Goal: Task Accomplishment & Management: Manage account settings

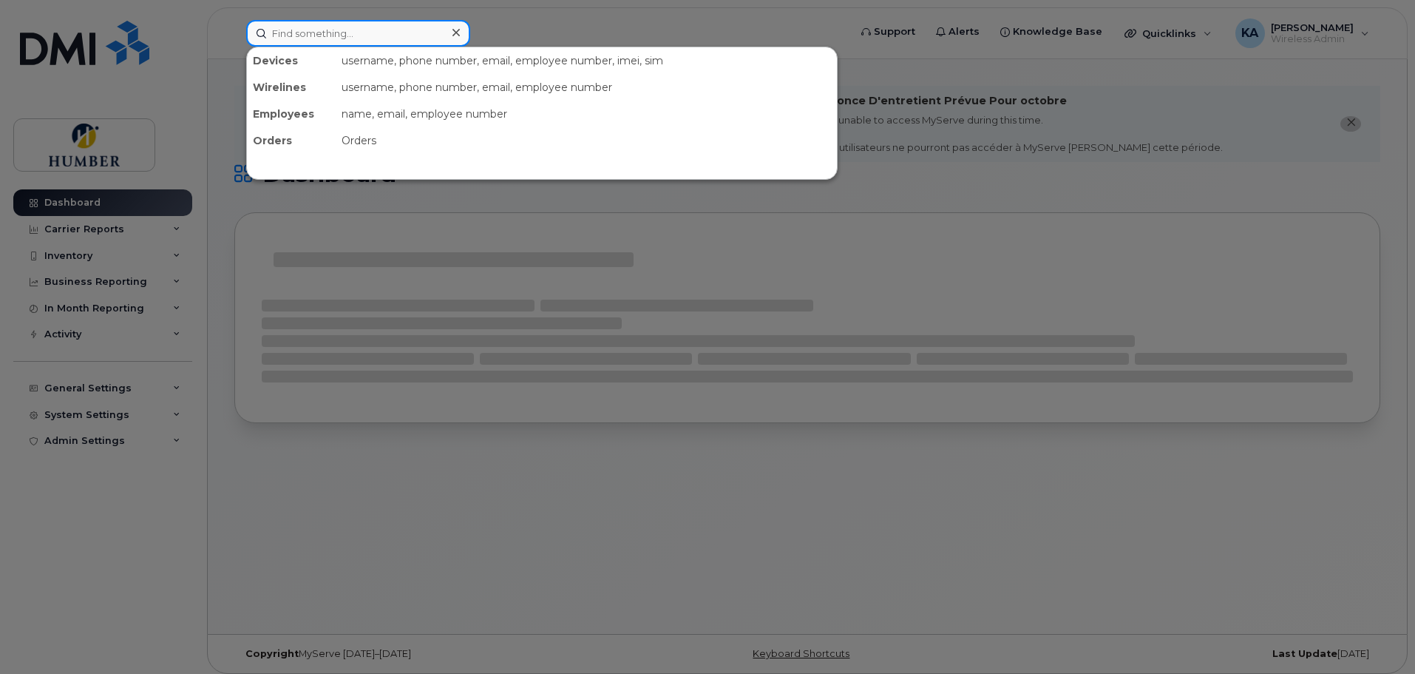
click at [299, 36] on input at bounding box center [358, 33] width 224 height 27
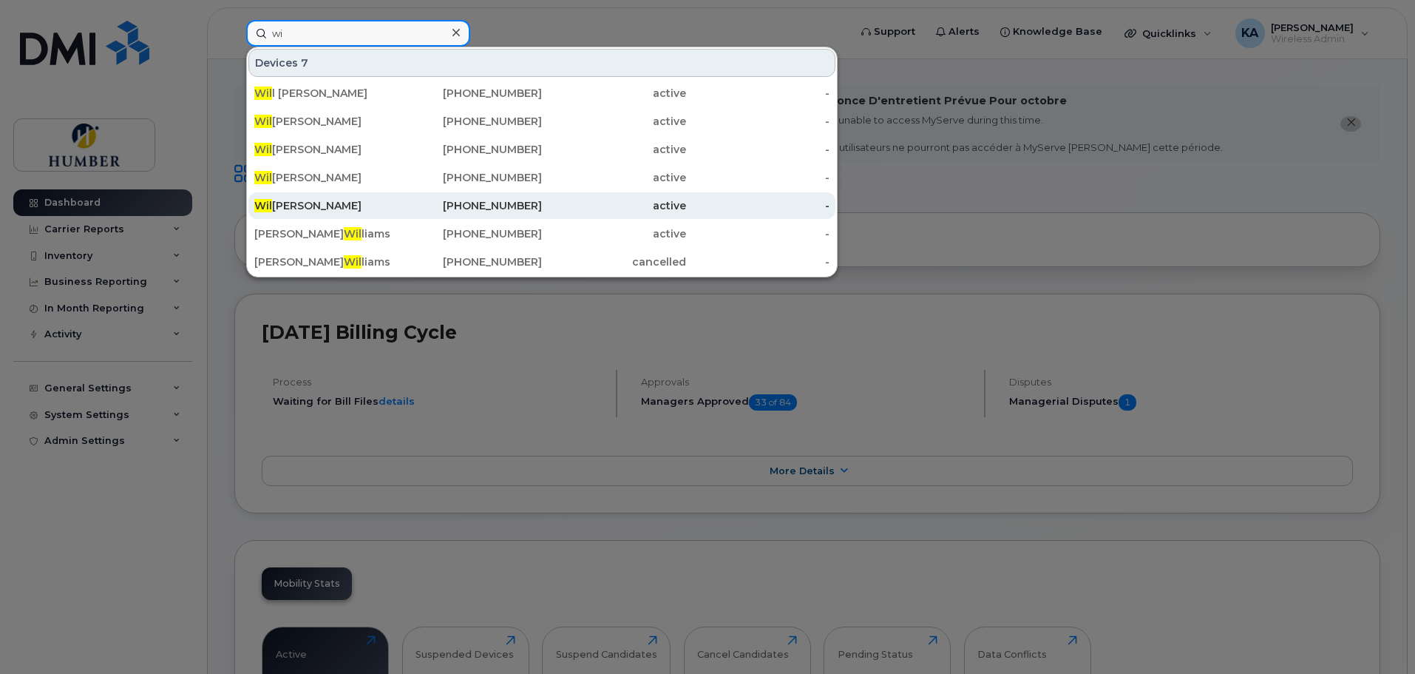
type input "w"
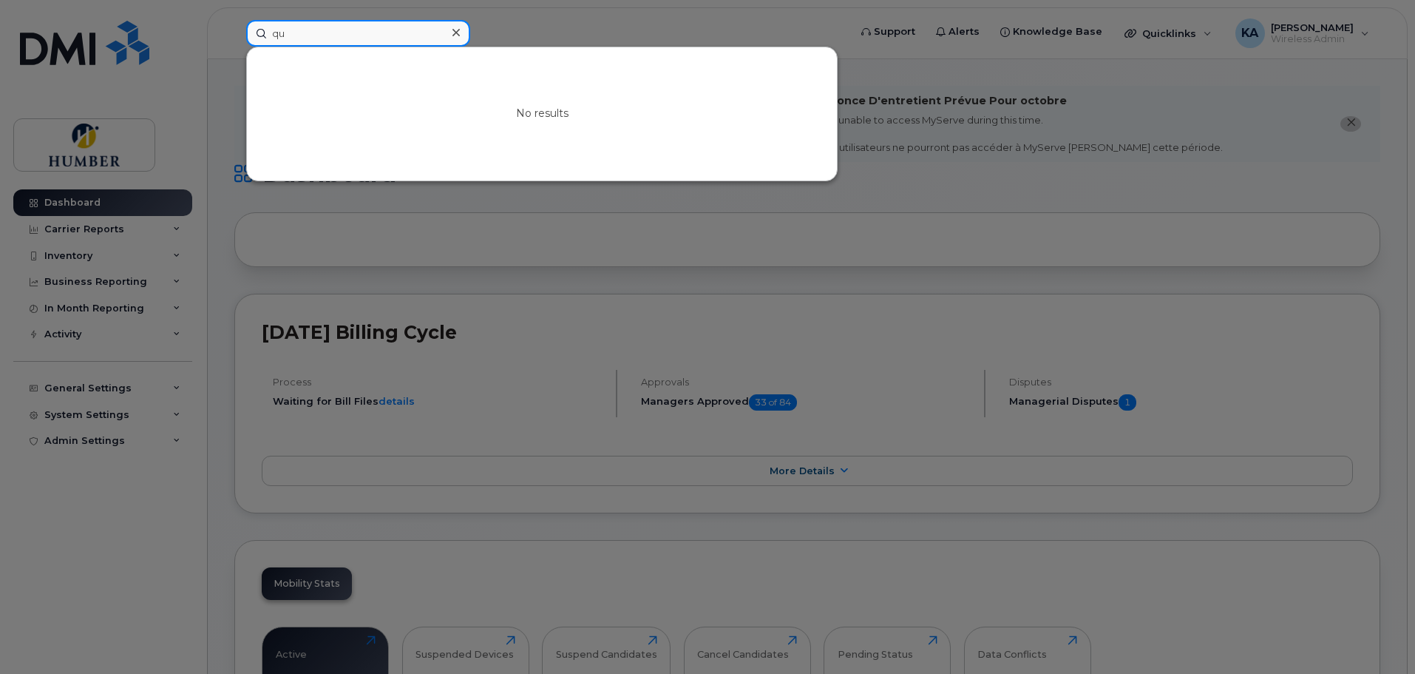
type input "q"
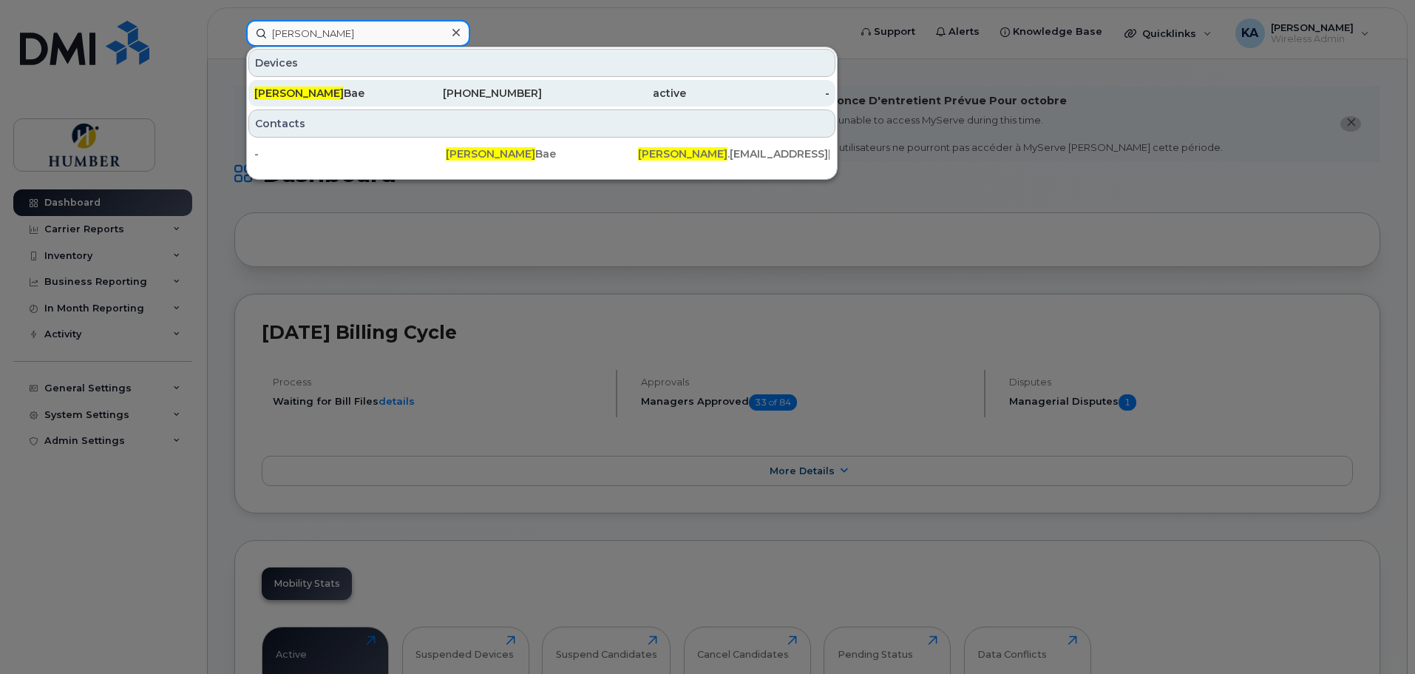
type input "angela"
click at [310, 92] on div "Angela Bae" at bounding box center [326, 93] width 144 height 15
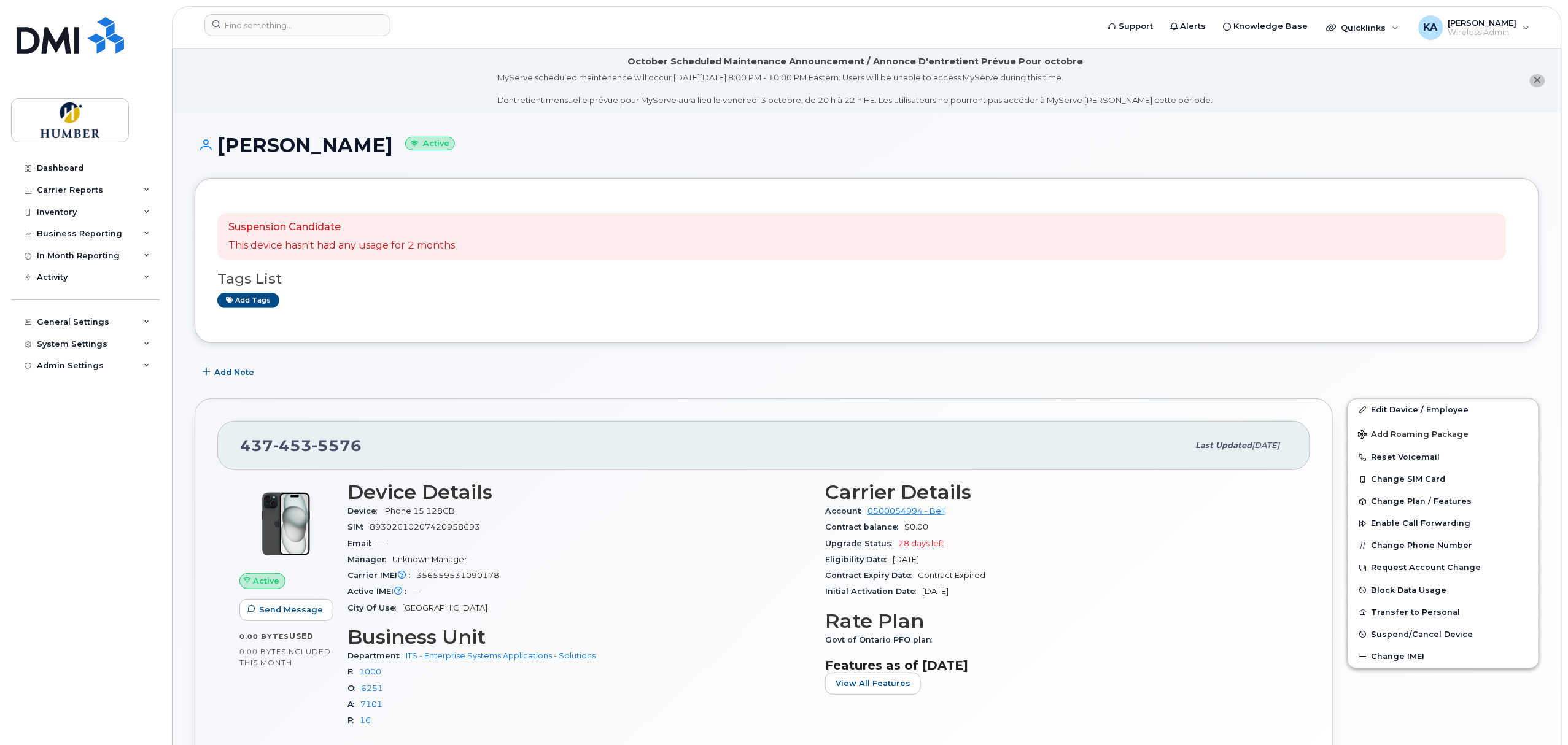
scroll to position [109, 0]
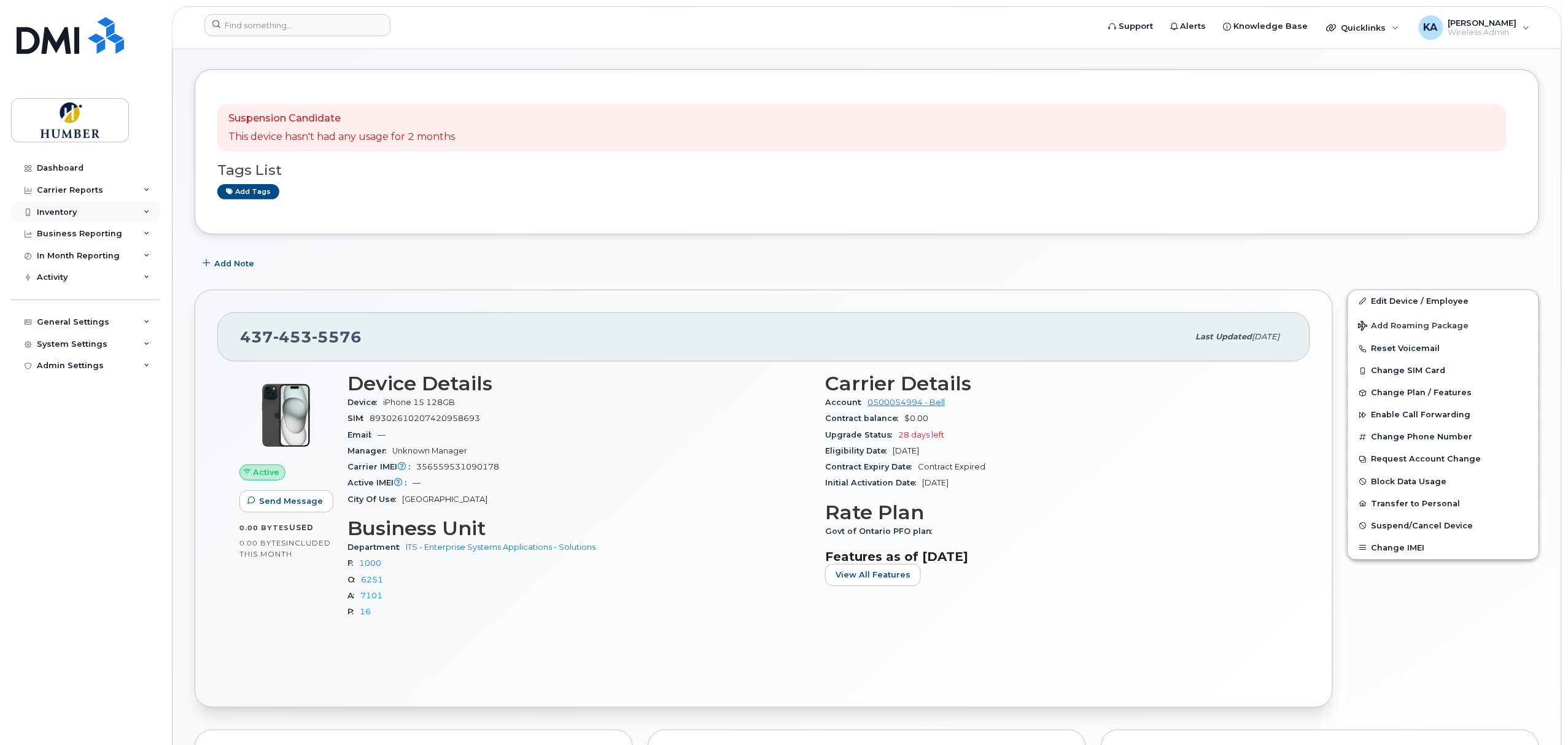
click at [67, 207] on div "Inventory" at bounding box center [56, 212] width 40 height 10
click at [74, 232] on div "Mobility Devices" at bounding box center [77, 234] width 70 height 11
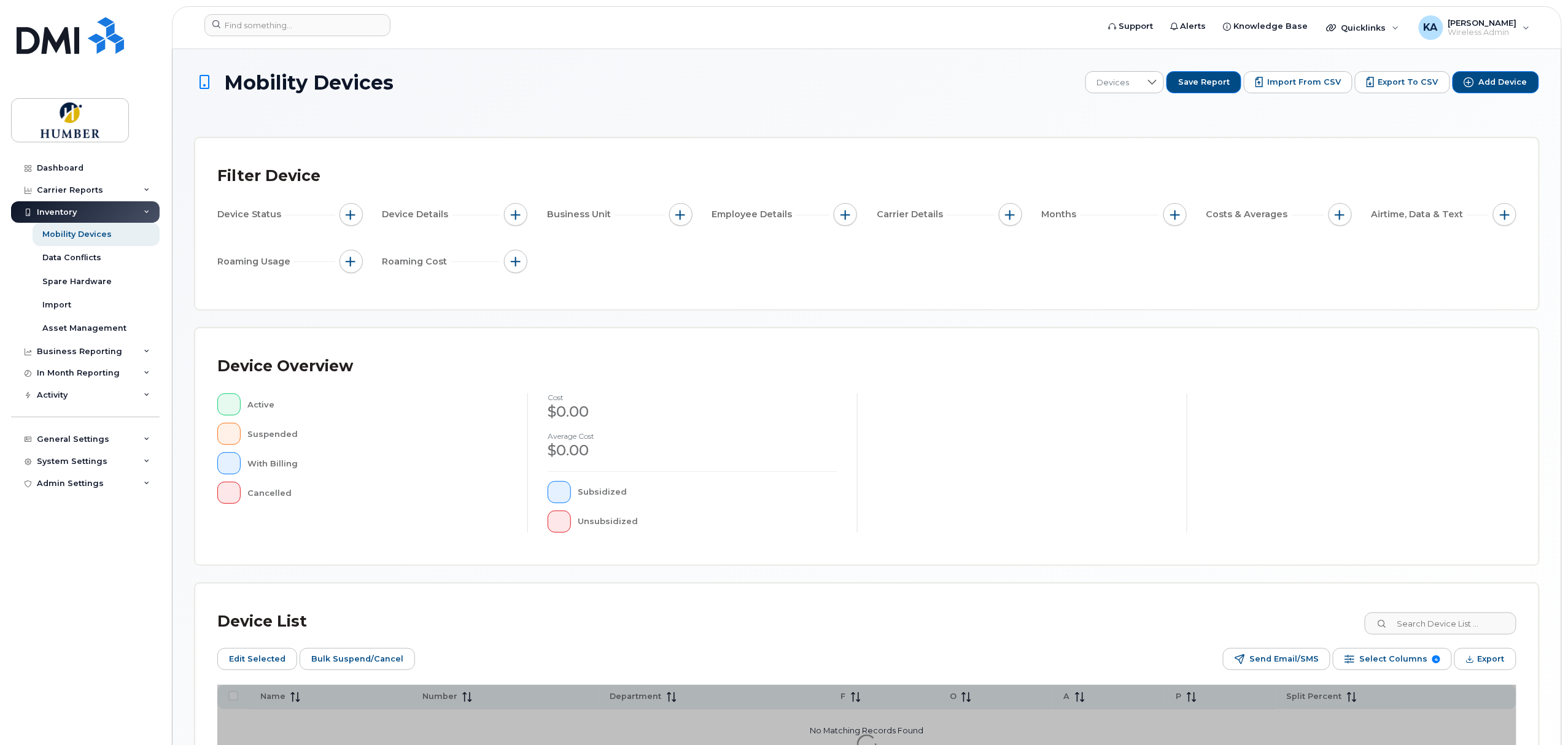
click at [680, 217] on span "button" at bounding box center [681, 215] width 10 height 10
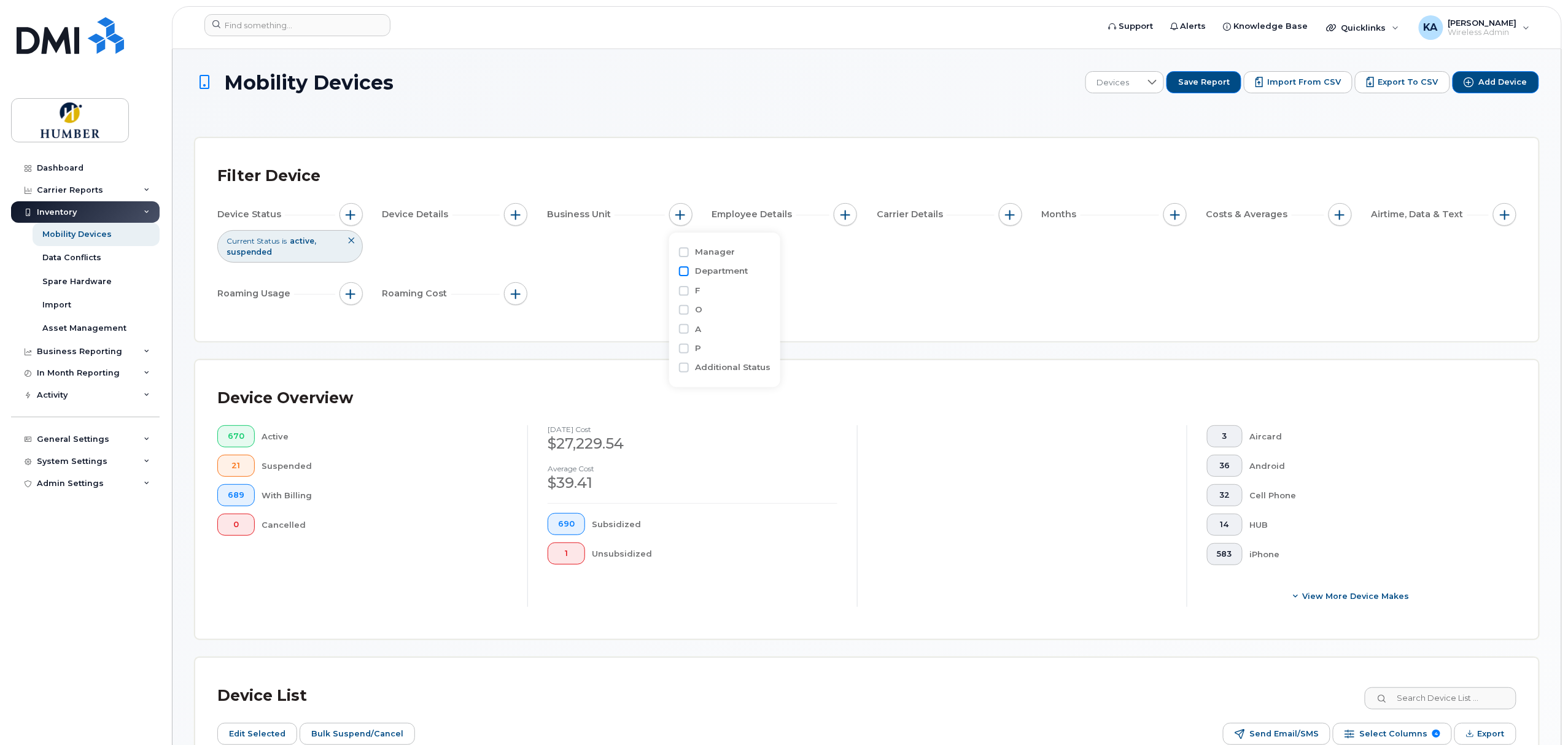
click at [679, 269] on input "Department" at bounding box center [684, 271] width 10 height 10
checkbox input "true"
click at [722, 323] on input "text" at bounding box center [761, 323] width 107 height 11
type input "enterprise"
click at [748, 348] on li "- ITS - Enterprise Partnerships and Operations" at bounding box center [804, 348] width 214 height 22
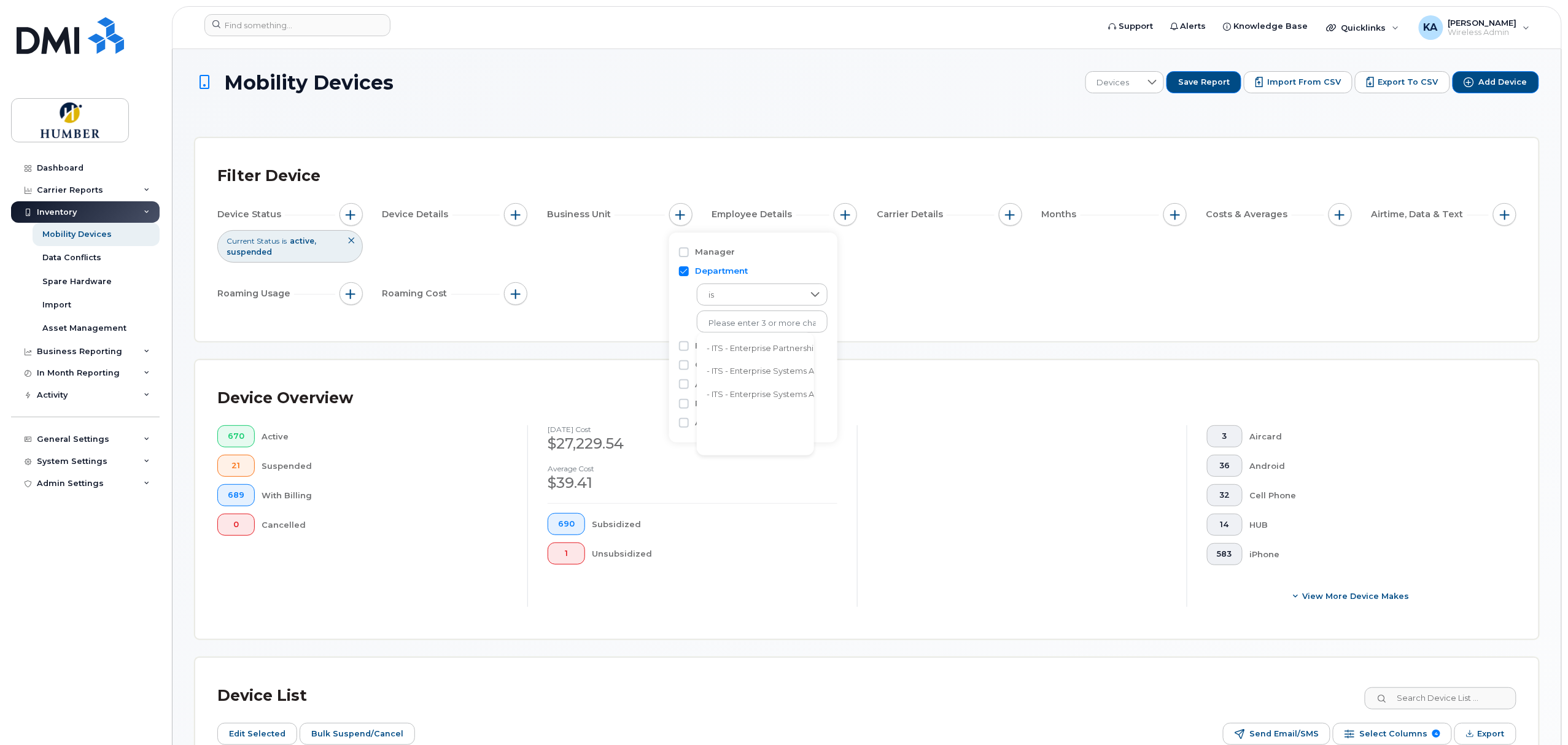
scroll to position [25, 0]
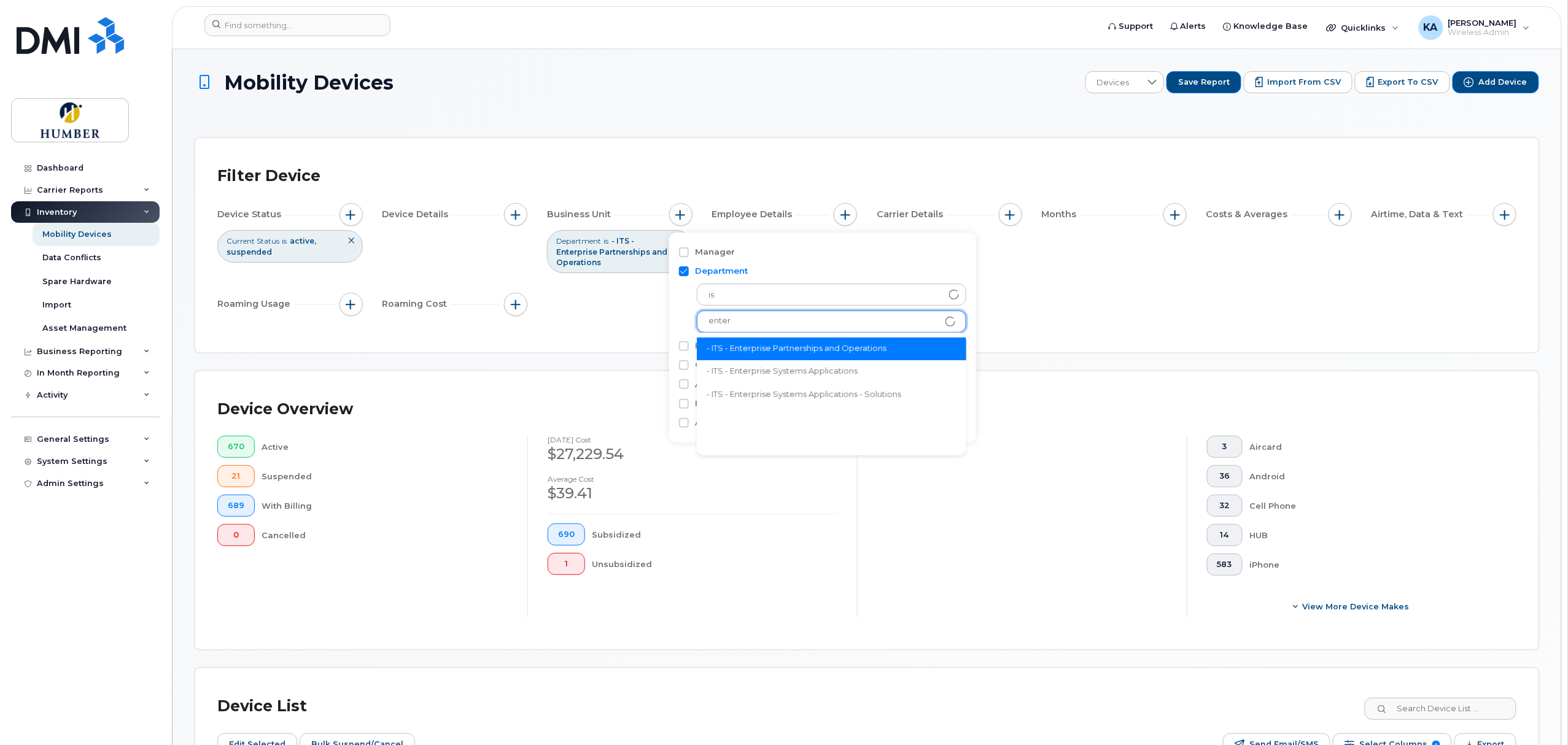
type input "enter"
click at [748, 342] on li "- ITS - Enterprise Partnerships and Operations" at bounding box center [831, 348] width 270 height 22
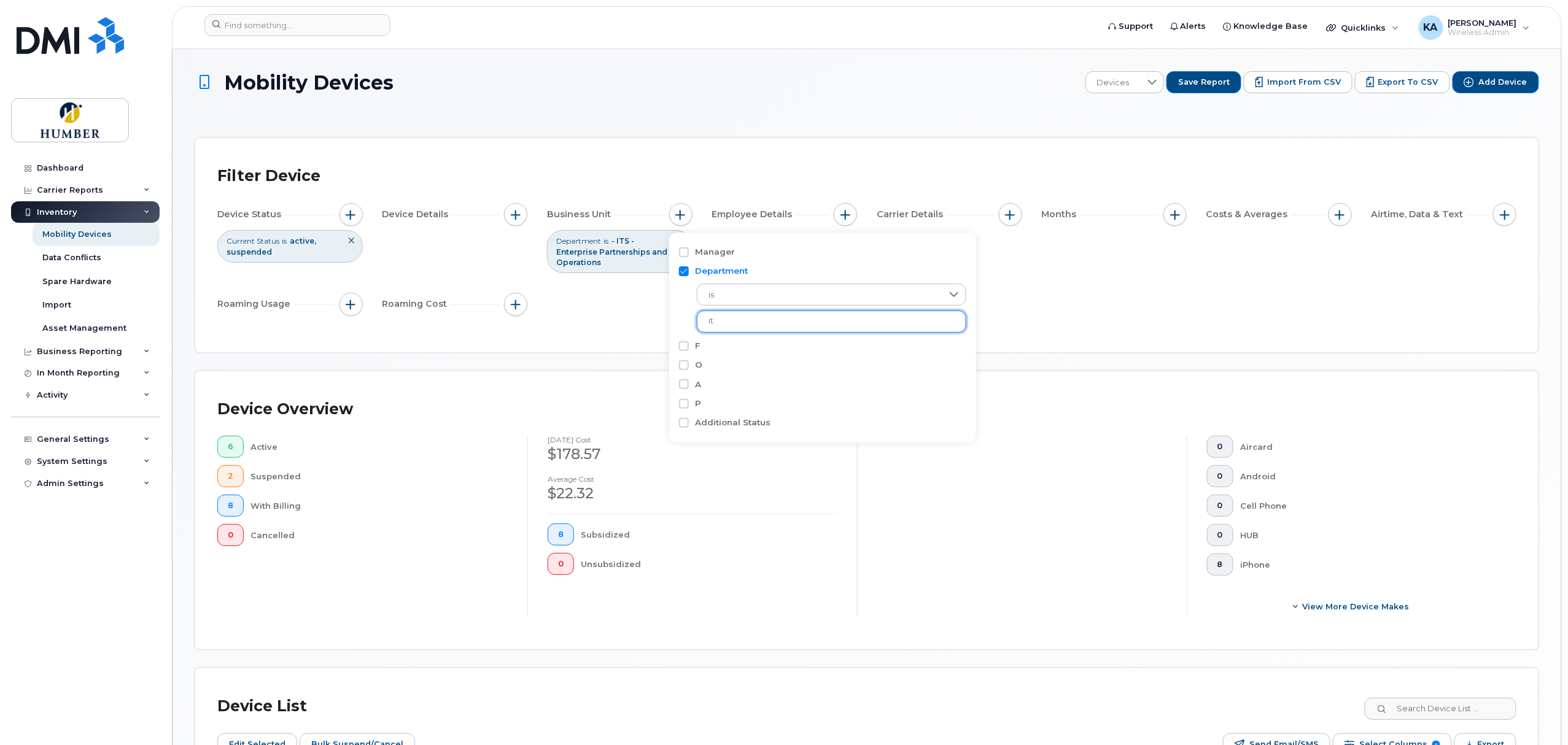
type input "i"
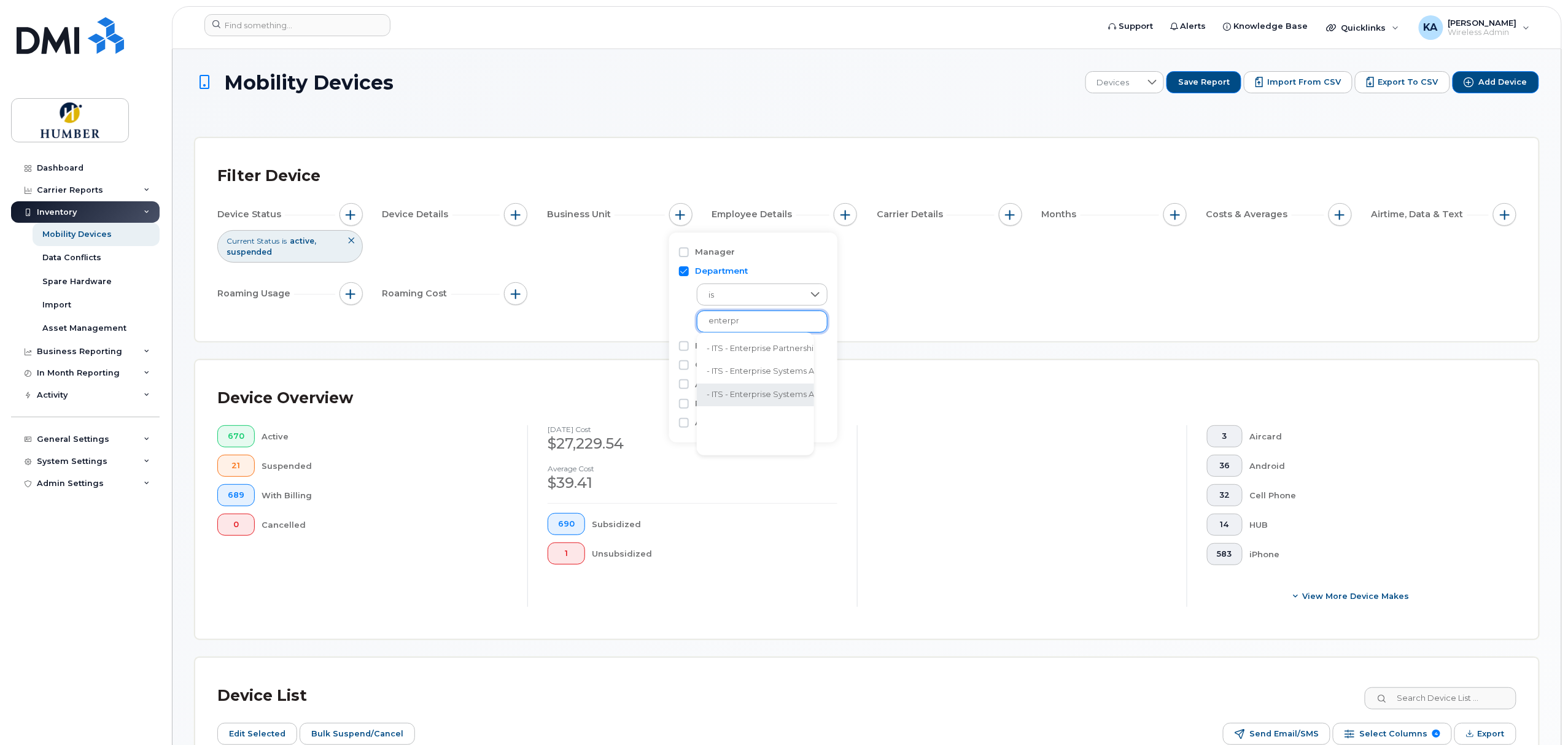
type input "enterpr"
click at [747, 390] on li "- ITS - Enterprise Systems Applications - Solutions" at bounding box center [804, 394] width 214 height 22
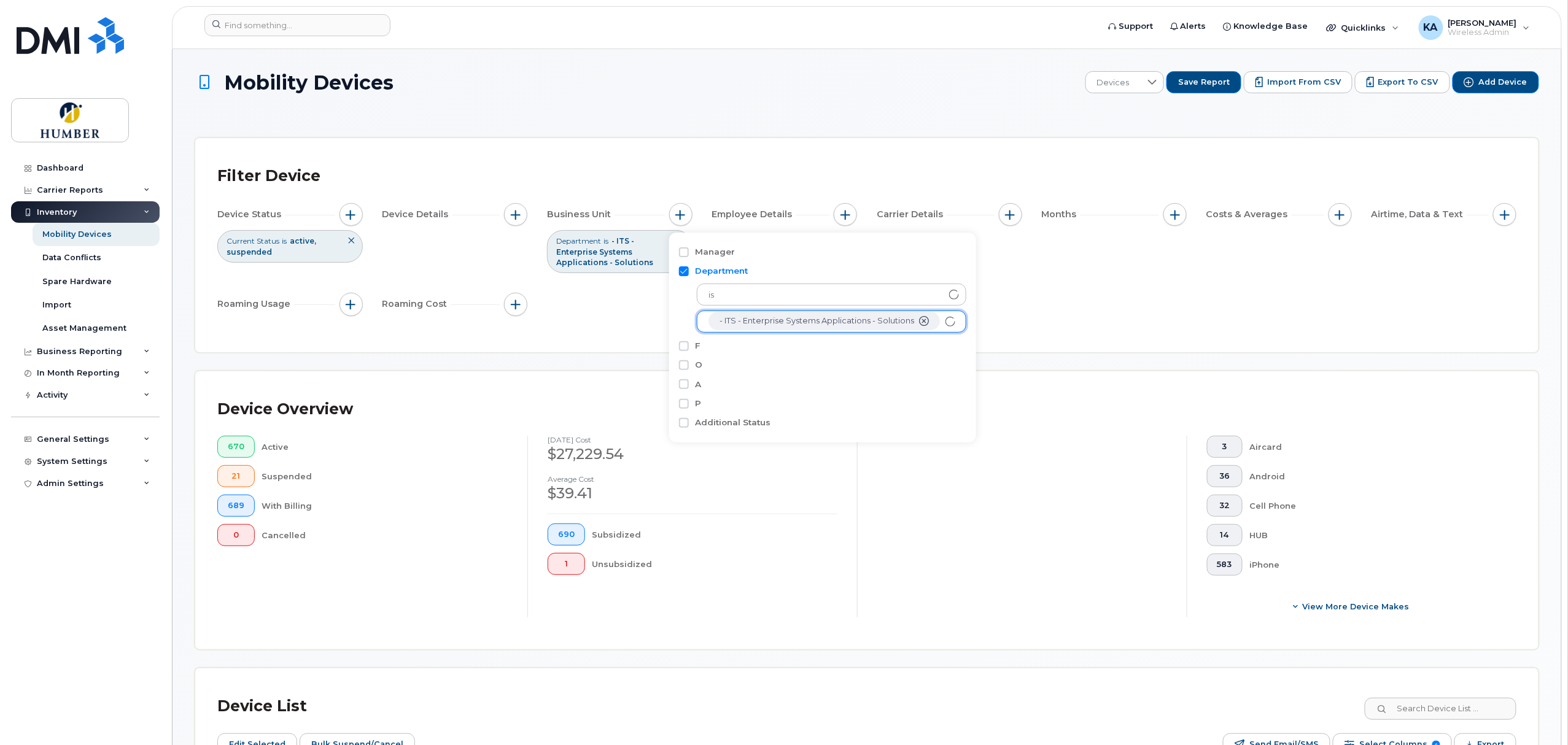
scroll to position [25, 0]
click at [612, 277] on div "Device Status Current Status is active suspended Device Details Business Unit D…" at bounding box center [867, 261] width 1299 height 117
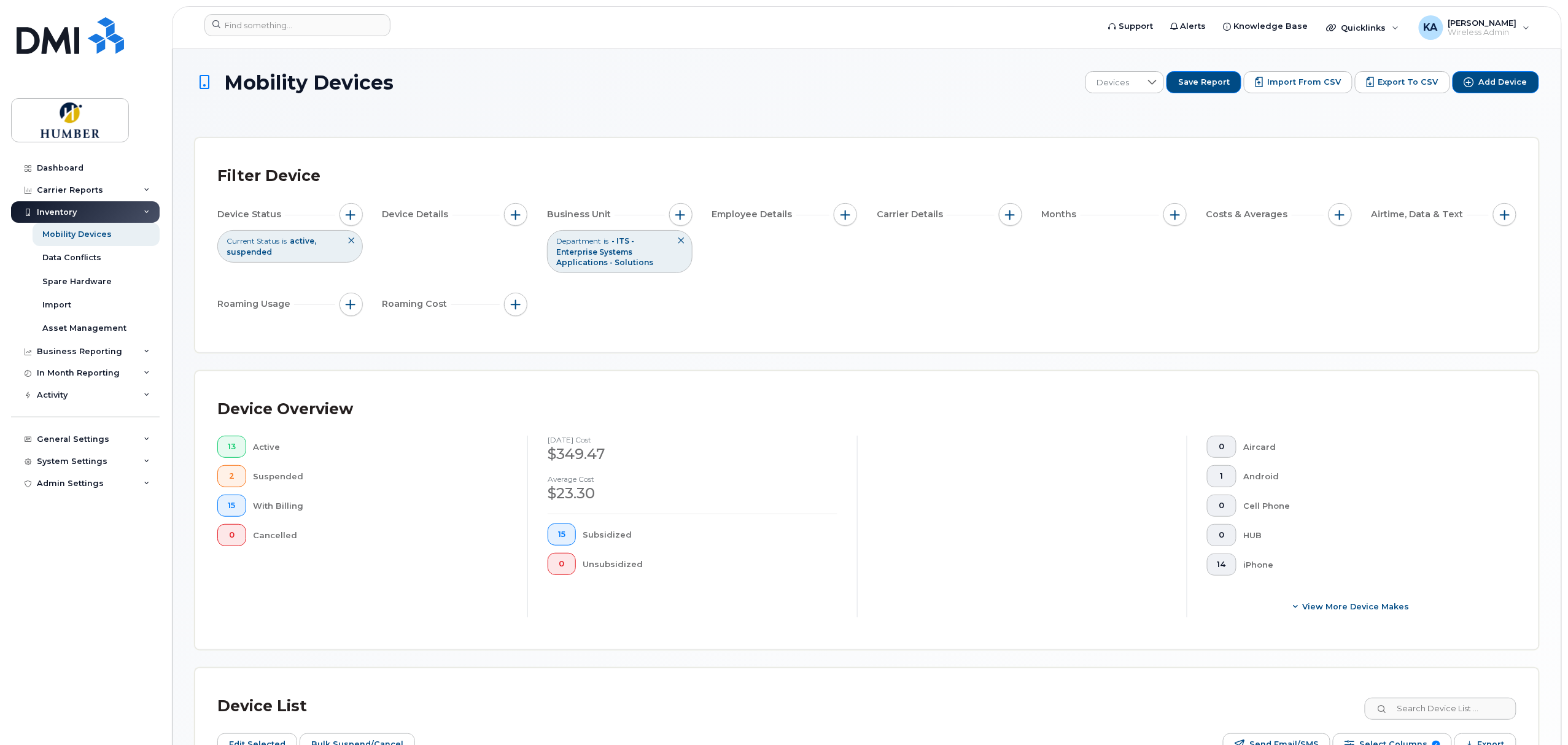
click at [641, 253] on div "Department is - ITS - Enterprise Systems Applications - Solutions" at bounding box center [619, 251] width 145 height 42
click at [682, 212] on span "button" at bounding box center [681, 215] width 10 height 10
click at [949, 321] on ul "- ITS - Enterprise Systems Applications - Solutions" at bounding box center [831, 321] width 270 height 22
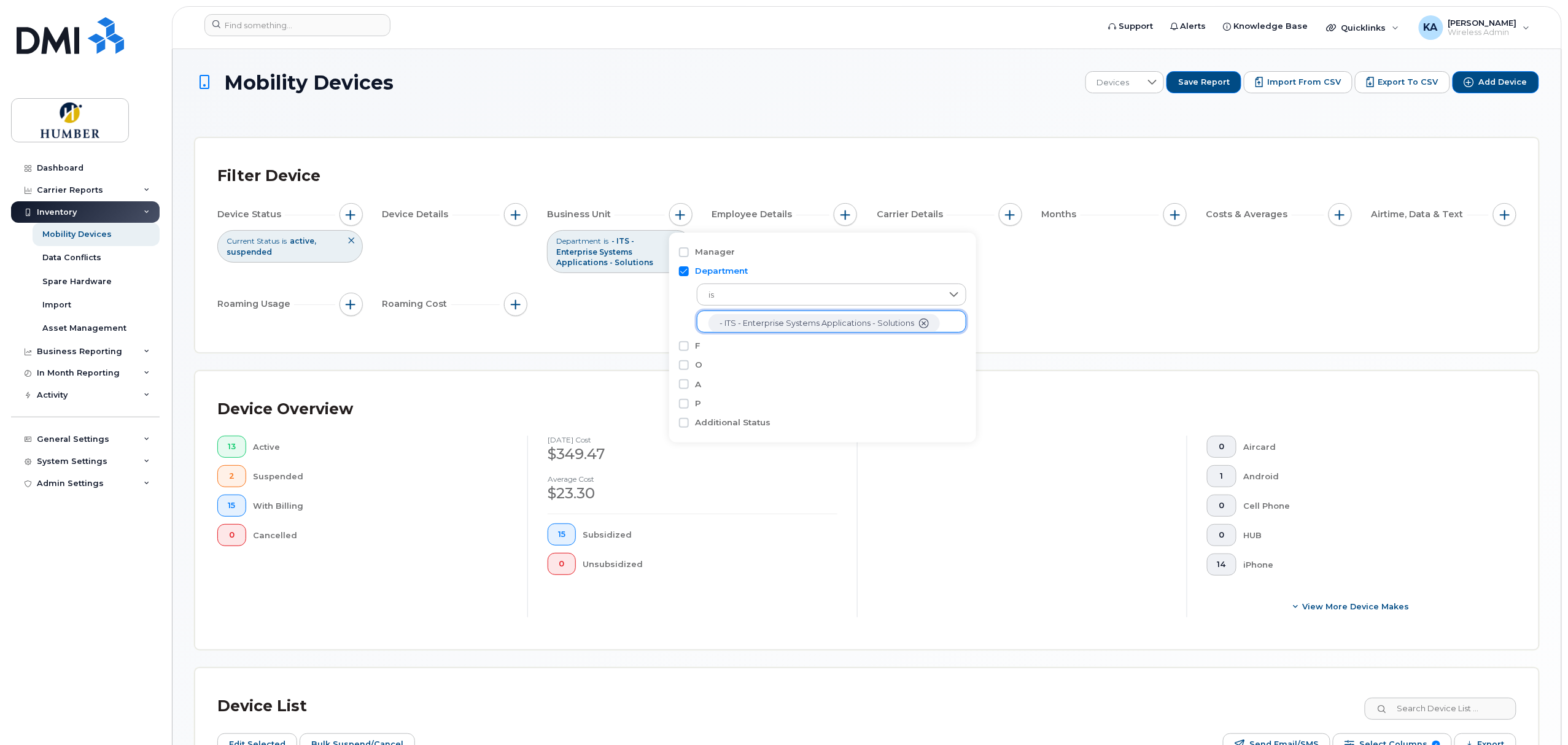
click at [949, 321] on ul "- ITS - Enterprise Systems Applications - Solutions" at bounding box center [831, 321] width 270 height 22
click at [950, 319] on ul "- ITS - Enterprise Systems Applications - Solutions" at bounding box center [831, 321] width 270 height 22
click at [828, 325] on span "- ITS - Enterprise Systems Applications - Solutions" at bounding box center [817, 323] width 194 height 11
click at [930, 322] on li "- ITS - Enterprise Systems Applications - Solutions" at bounding box center [823, 323] width 232 height 17
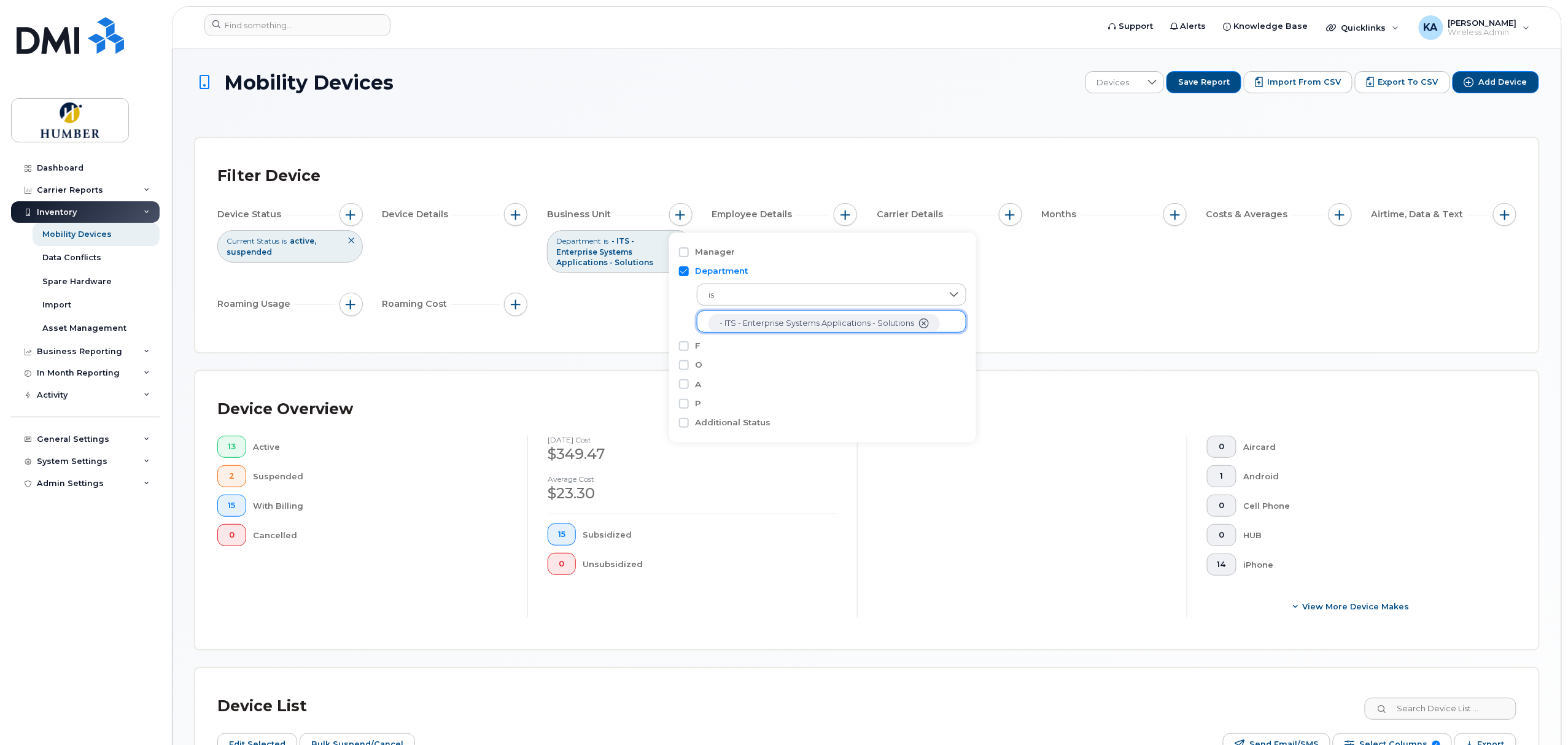
click at [939, 318] on ul "- ITS - Enterprise Systems Applications - Solutions" at bounding box center [831, 321] width 270 height 22
click at [923, 321] on icon "- ITS - Enterprise Systems Applications - Solutions" at bounding box center [924, 324] width 10 height 10
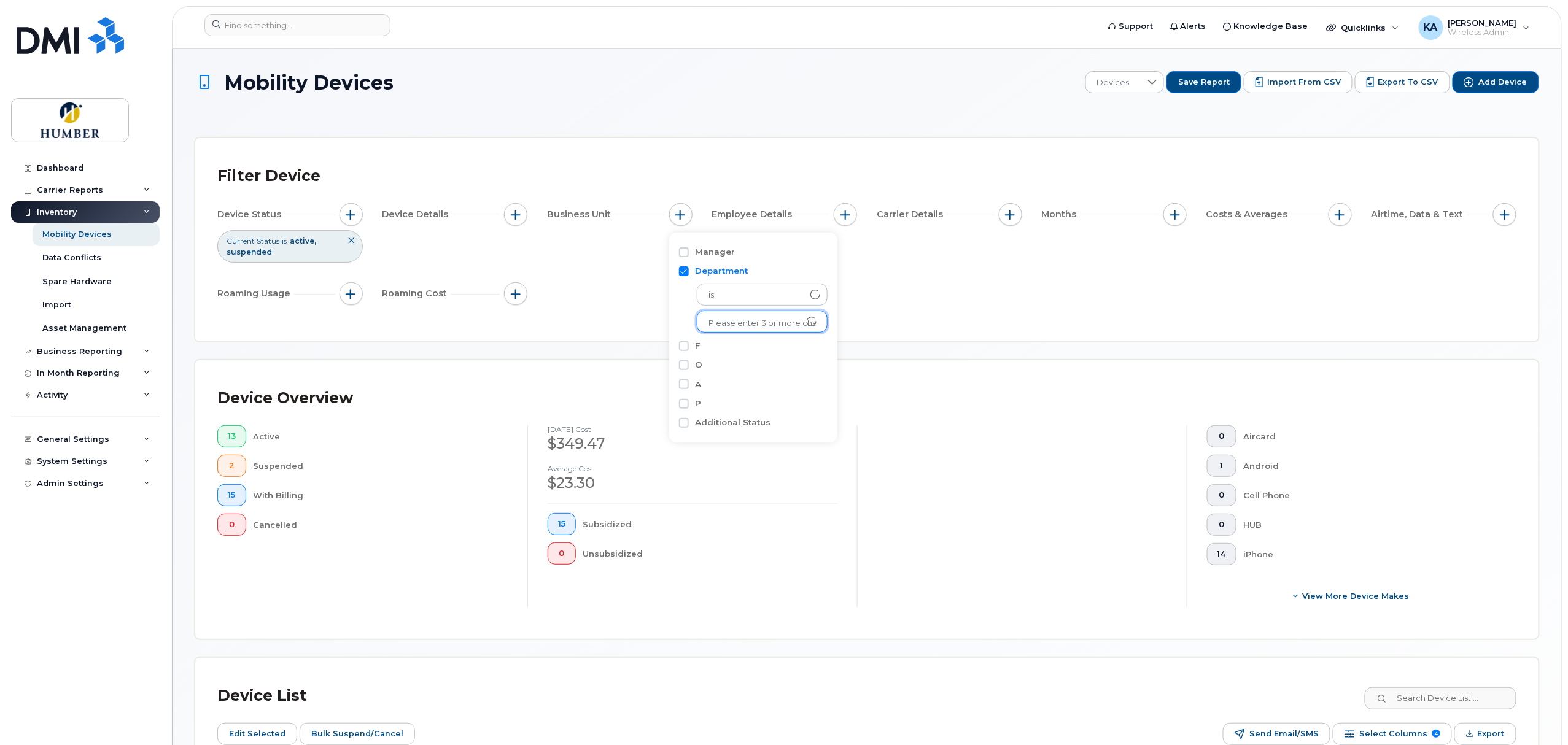
scroll to position [2, 0]
type input "enter"
click at [764, 339] on li "- ITS - Enterprise Partnerships and Operations" at bounding box center [804, 348] width 214 height 22
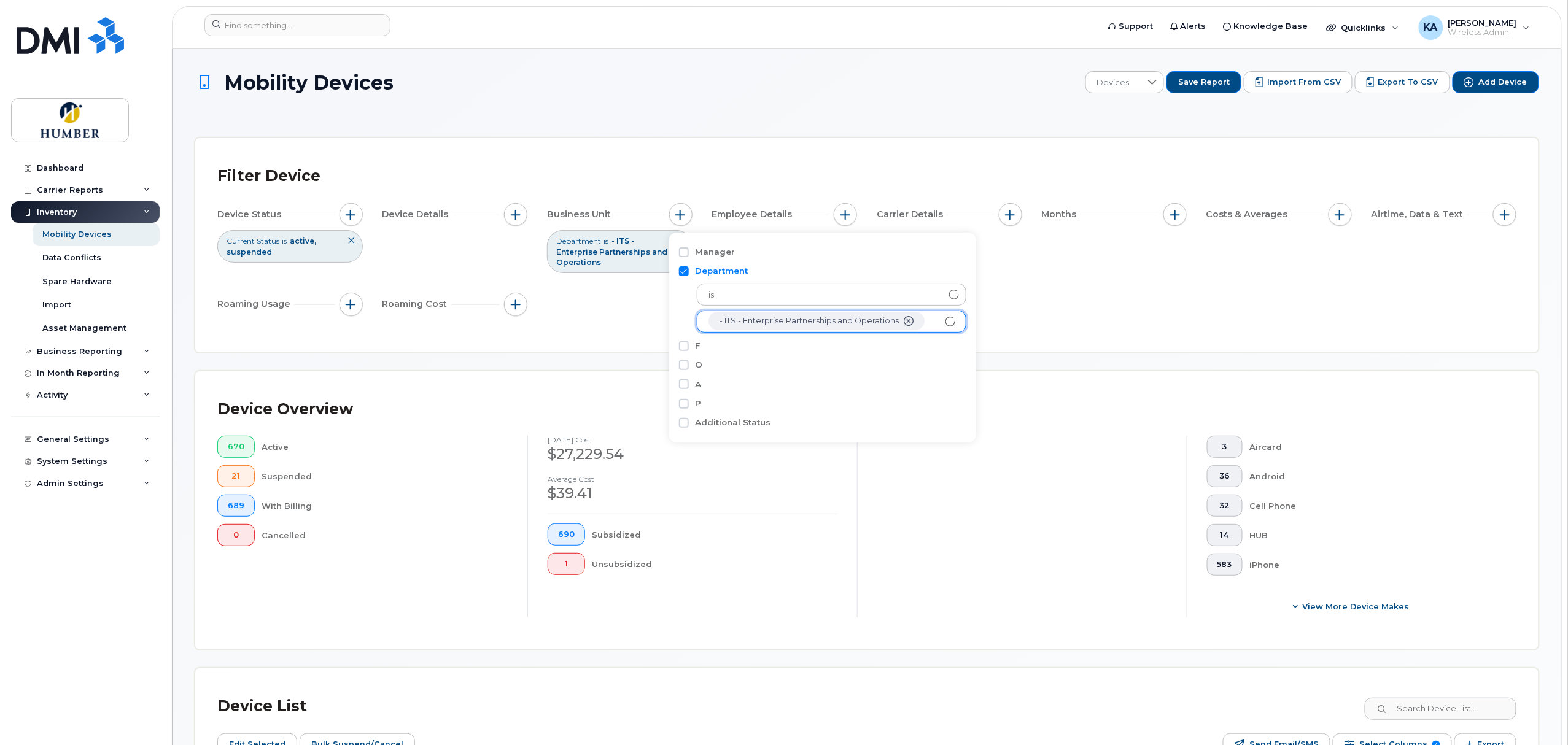
scroll to position [25, 0]
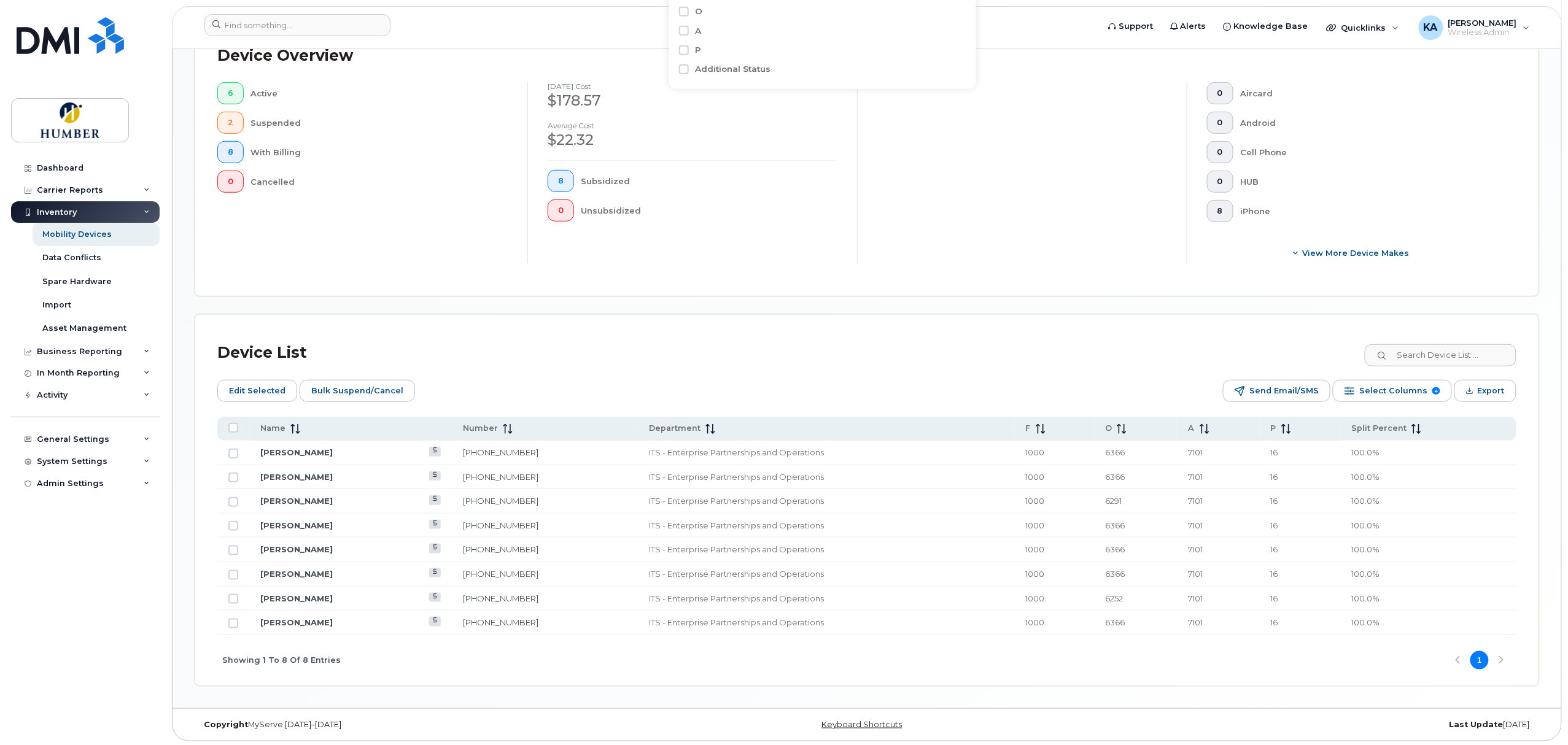
scroll to position [359, 0]
type input "e"
click at [64, 435] on div "General Settings" at bounding box center [72, 440] width 72 height 10
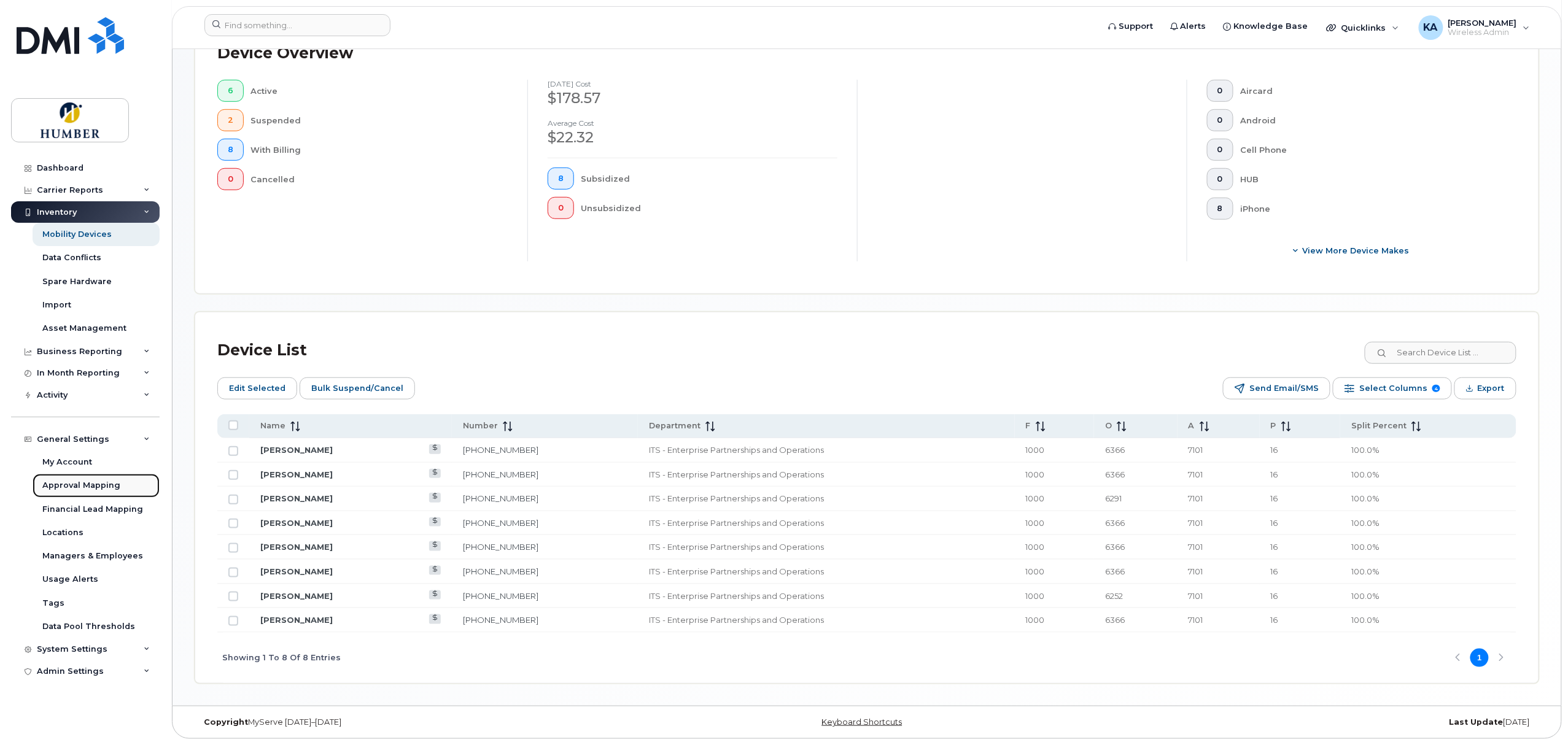
click at [92, 481] on div "Approval Mapping" at bounding box center [81, 484] width 78 height 11
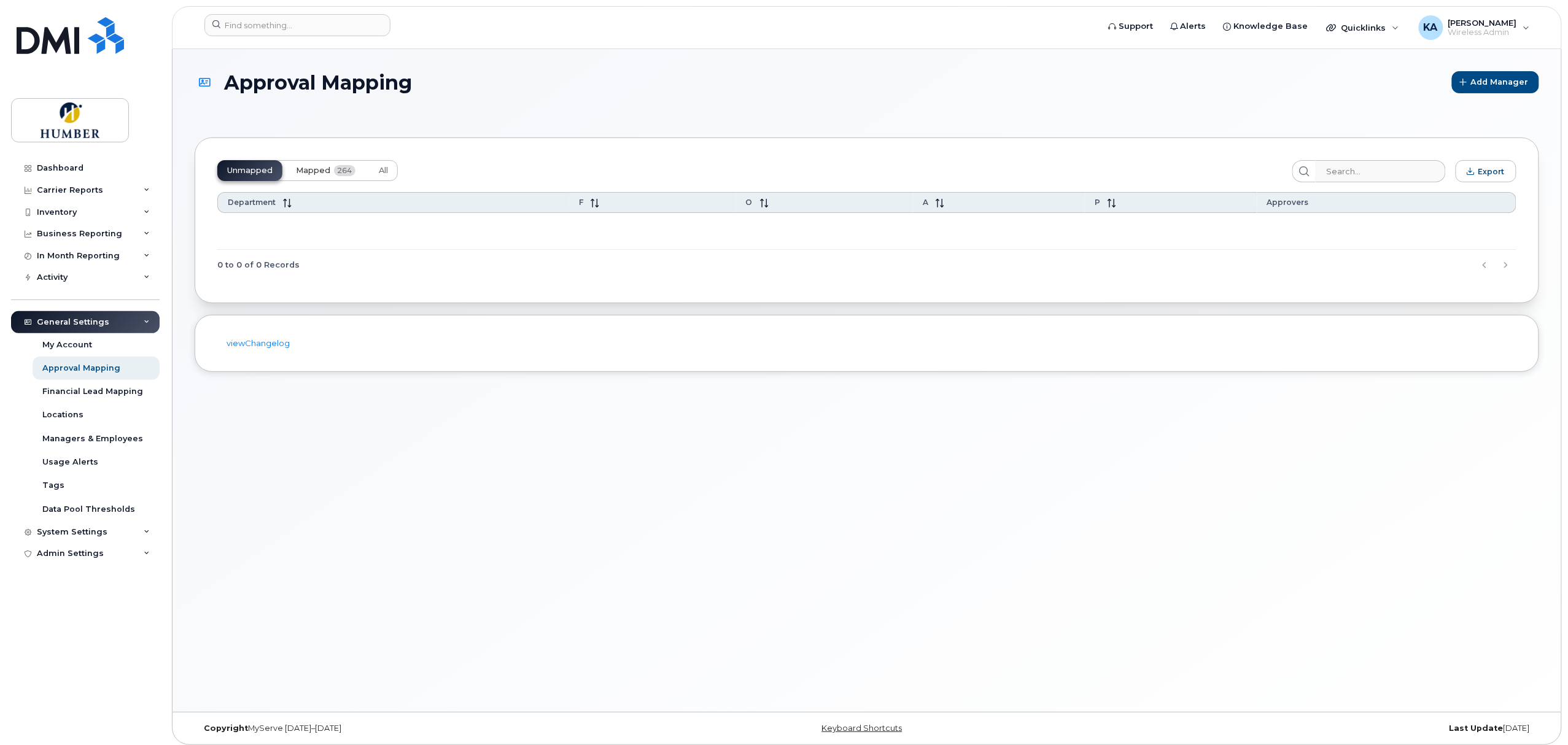
click at [307, 169] on span "Mapped" at bounding box center [312, 171] width 34 height 10
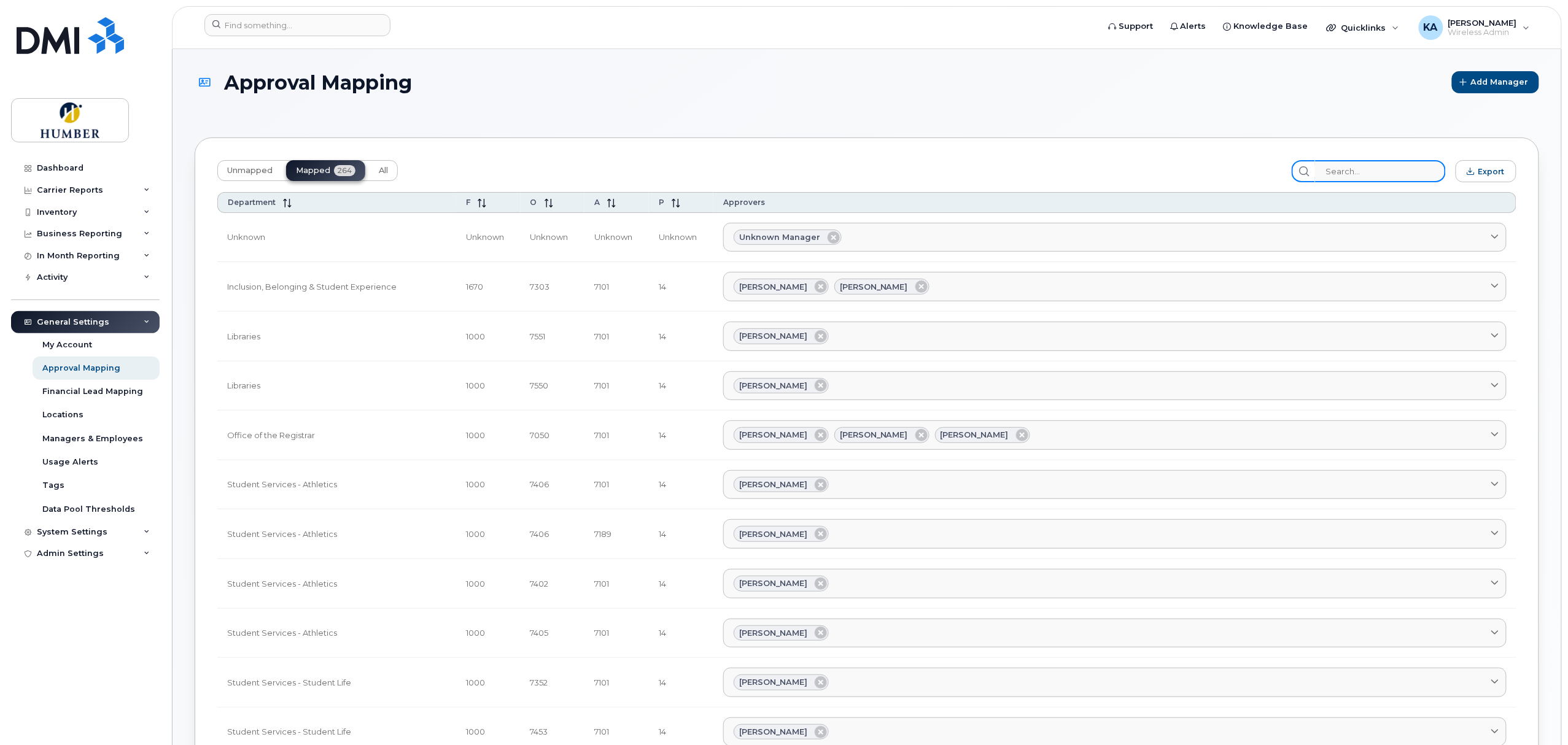
click at [1351, 168] on input "search" at bounding box center [1380, 171] width 131 height 22
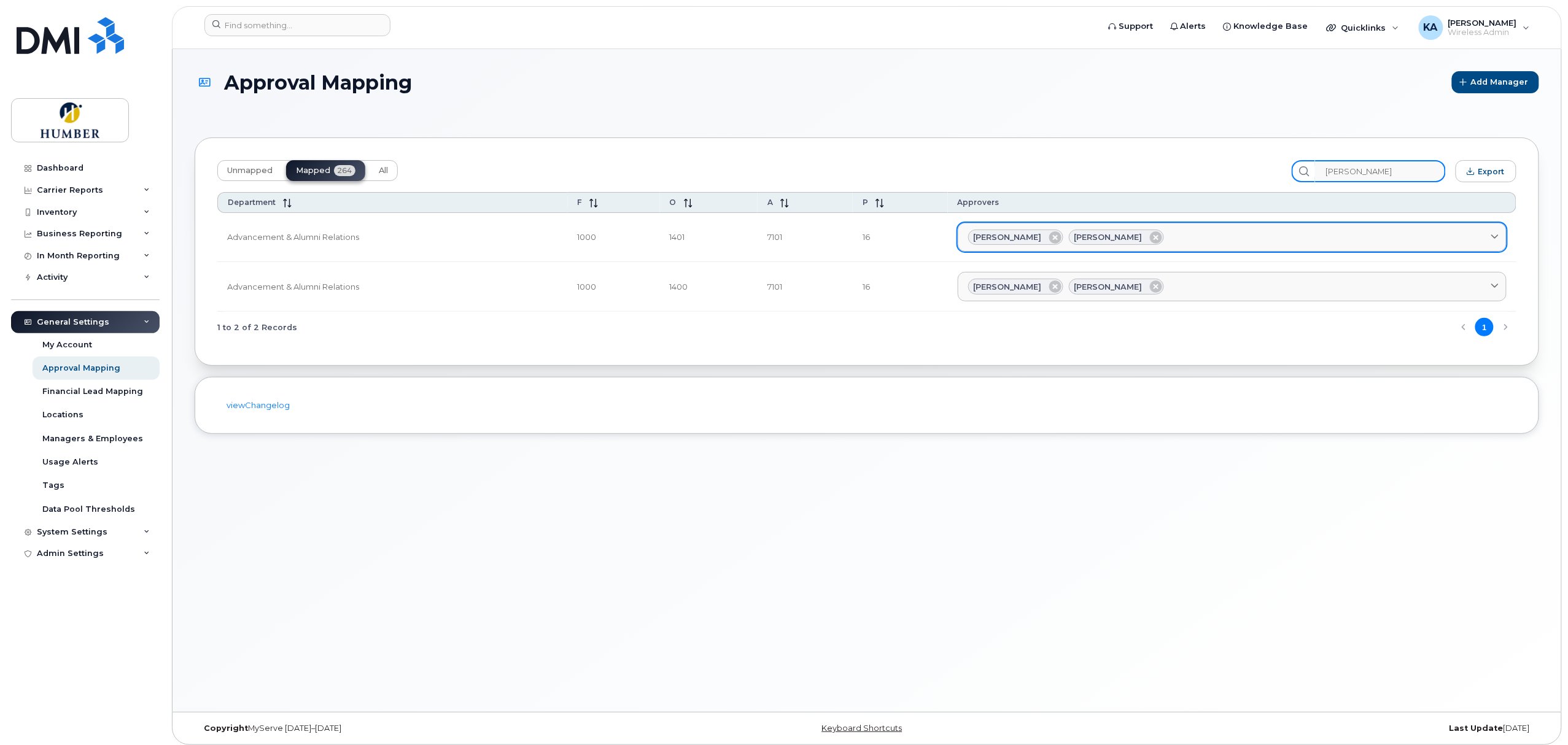
type input "[PERSON_NAME]"
click at [1202, 234] on div "[PERSON_NAME] [PERSON_NAME]" at bounding box center [1232, 237] width 528 height 16
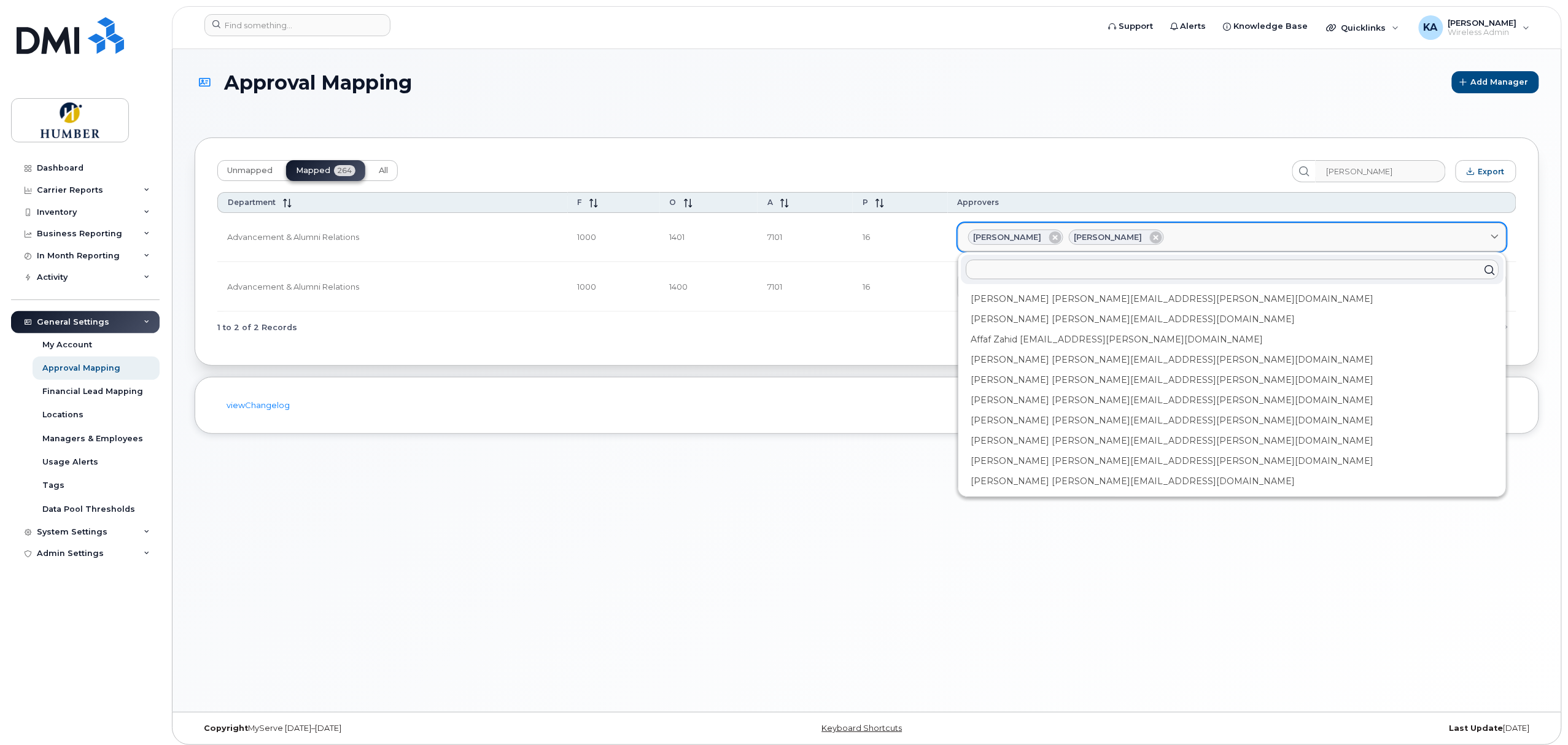
type input "p"
type input "pa"
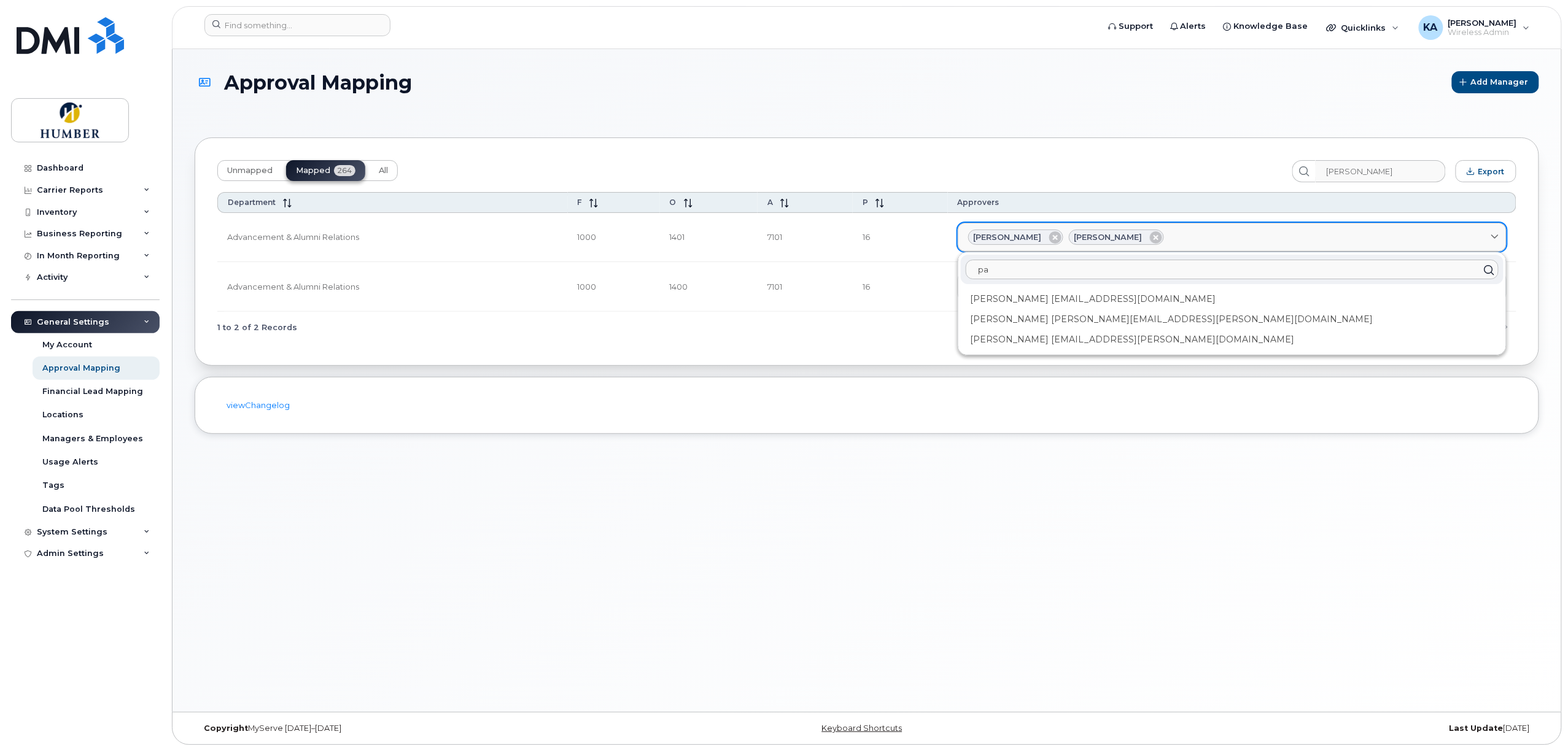
type input "pat"
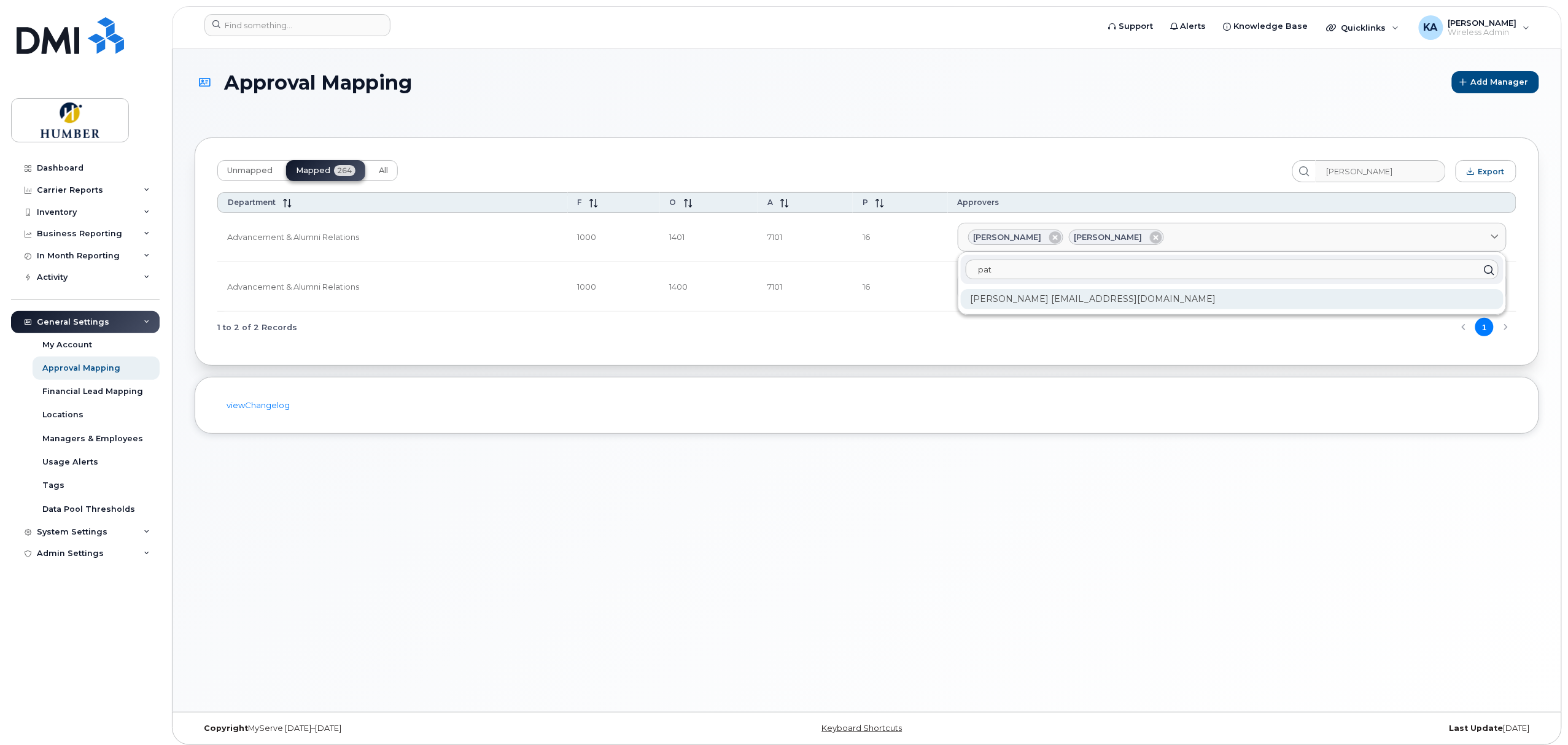
type input "pat"
click at [1076, 303] on div "[PERSON_NAME] [EMAIL_ADDRESS][DOMAIN_NAME]" at bounding box center [1232, 299] width 543 height 20
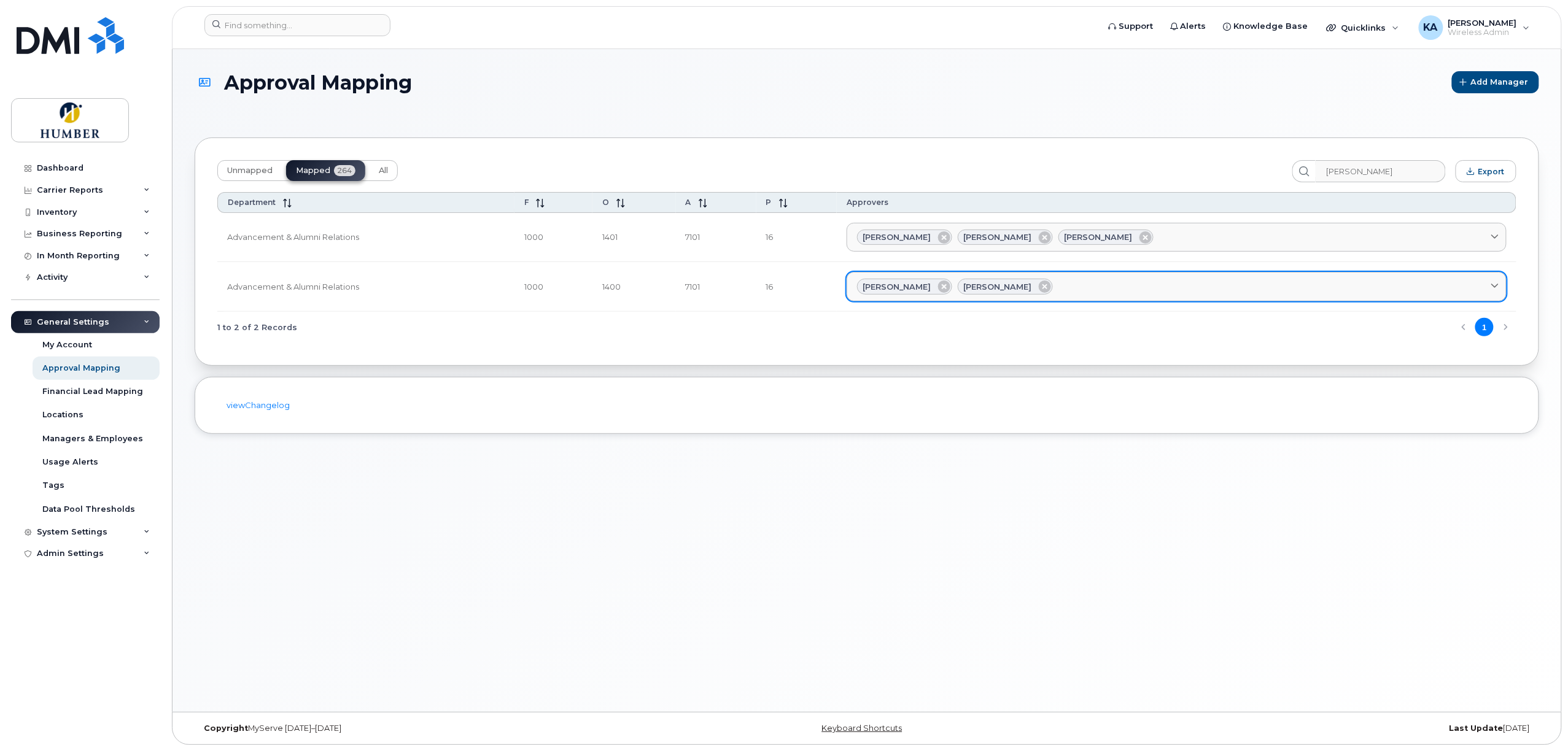
click at [1148, 287] on div "[PERSON_NAME] [PERSON_NAME]" at bounding box center [1176, 286] width 639 height 16
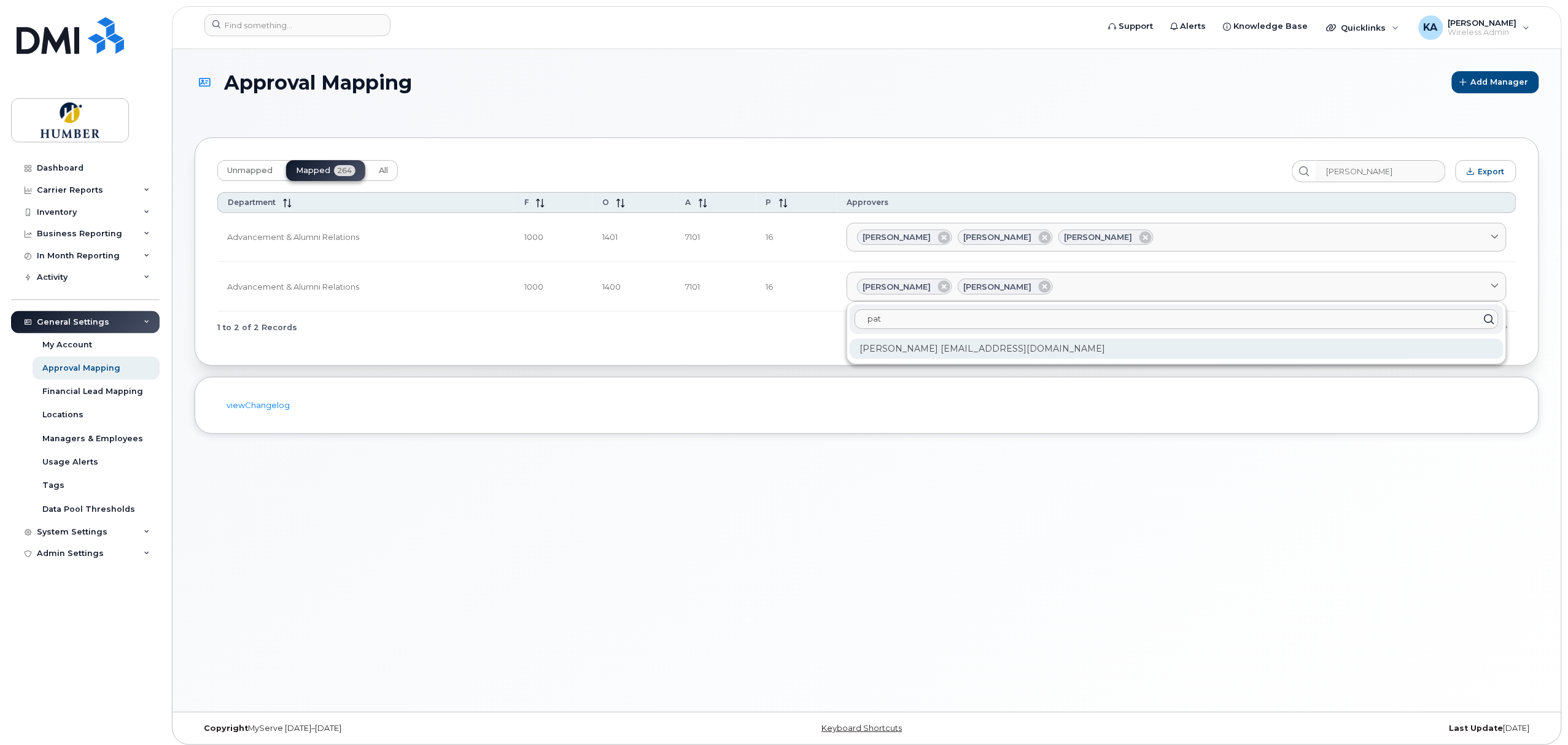
type input "pat"
click at [979, 348] on div "[PERSON_NAME] [EMAIL_ADDRESS][DOMAIN_NAME]" at bounding box center [1176, 348] width 654 height 20
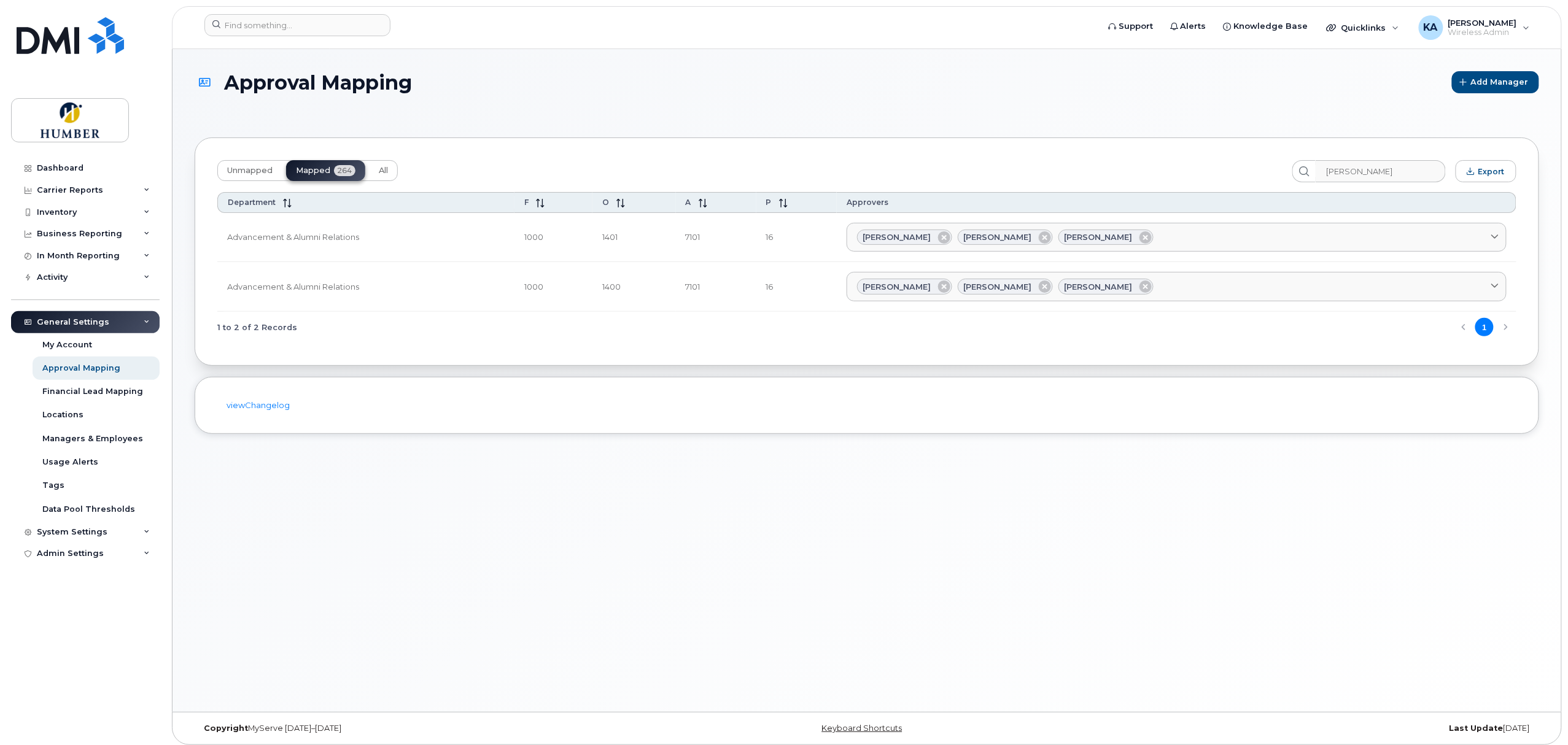
click at [887, 528] on div "Approval Mapping Add Manager Unmapped Mapped 264 All [PERSON_NAME] Export Depar…" at bounding box center [867, 380] width 1389 height 663
click at [248, 169] on span "Unmapped" at bounding box center [250, 171] width 46 height 10
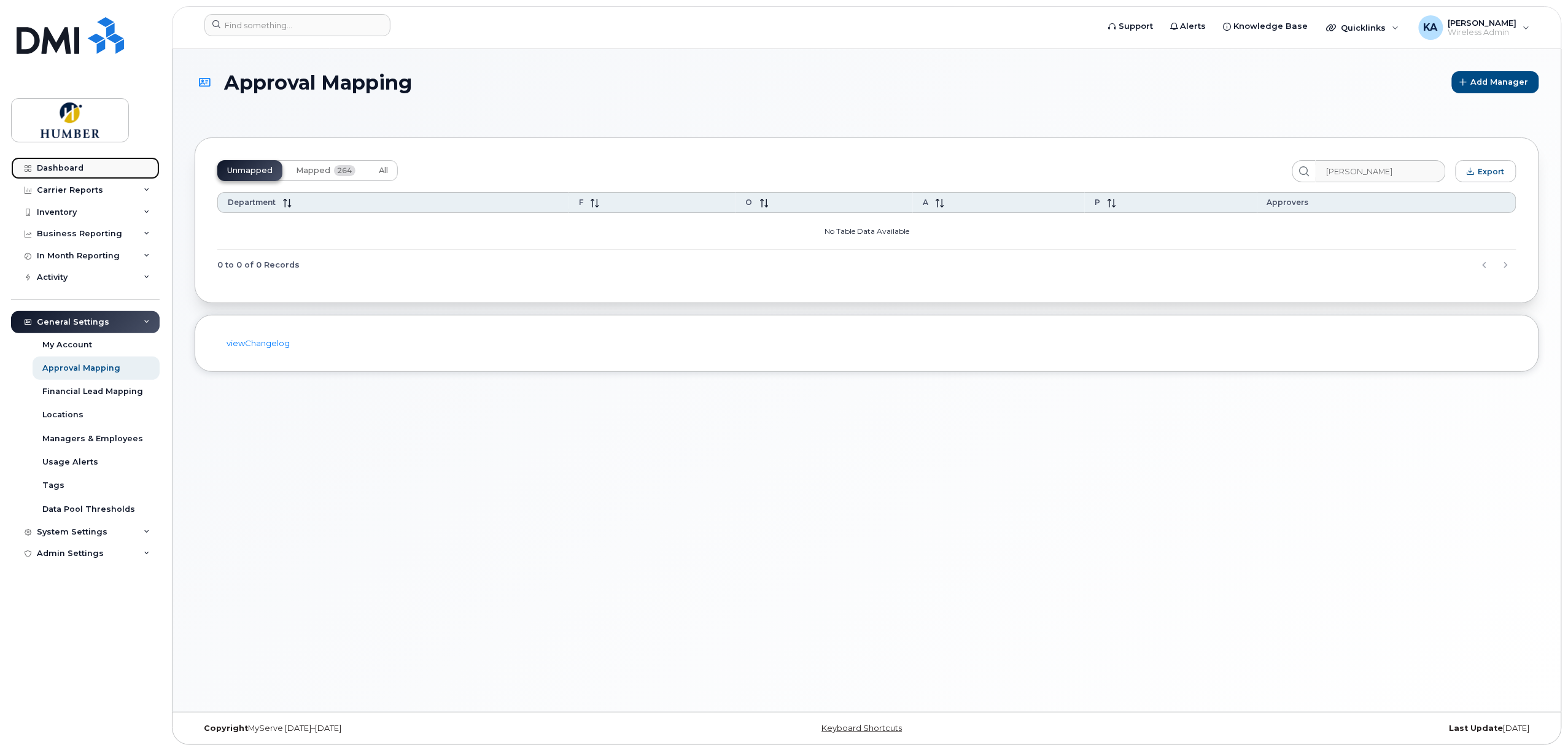
click at [69, 172] on div "Dashboard" at bounding box center [60, 168] width 46 height 10
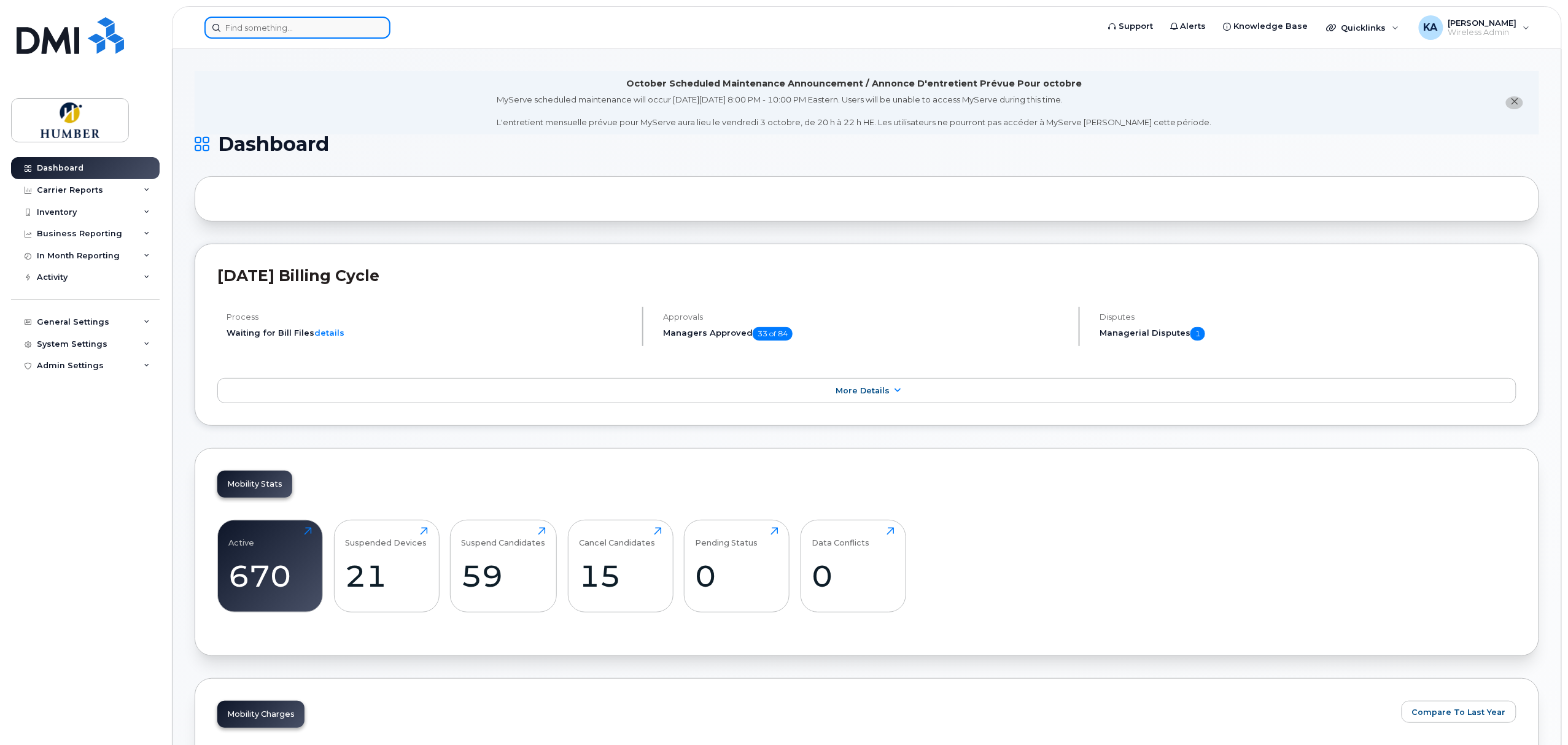
click at [332, 17] on input at bounding box center [297, 27] width 186 height 22
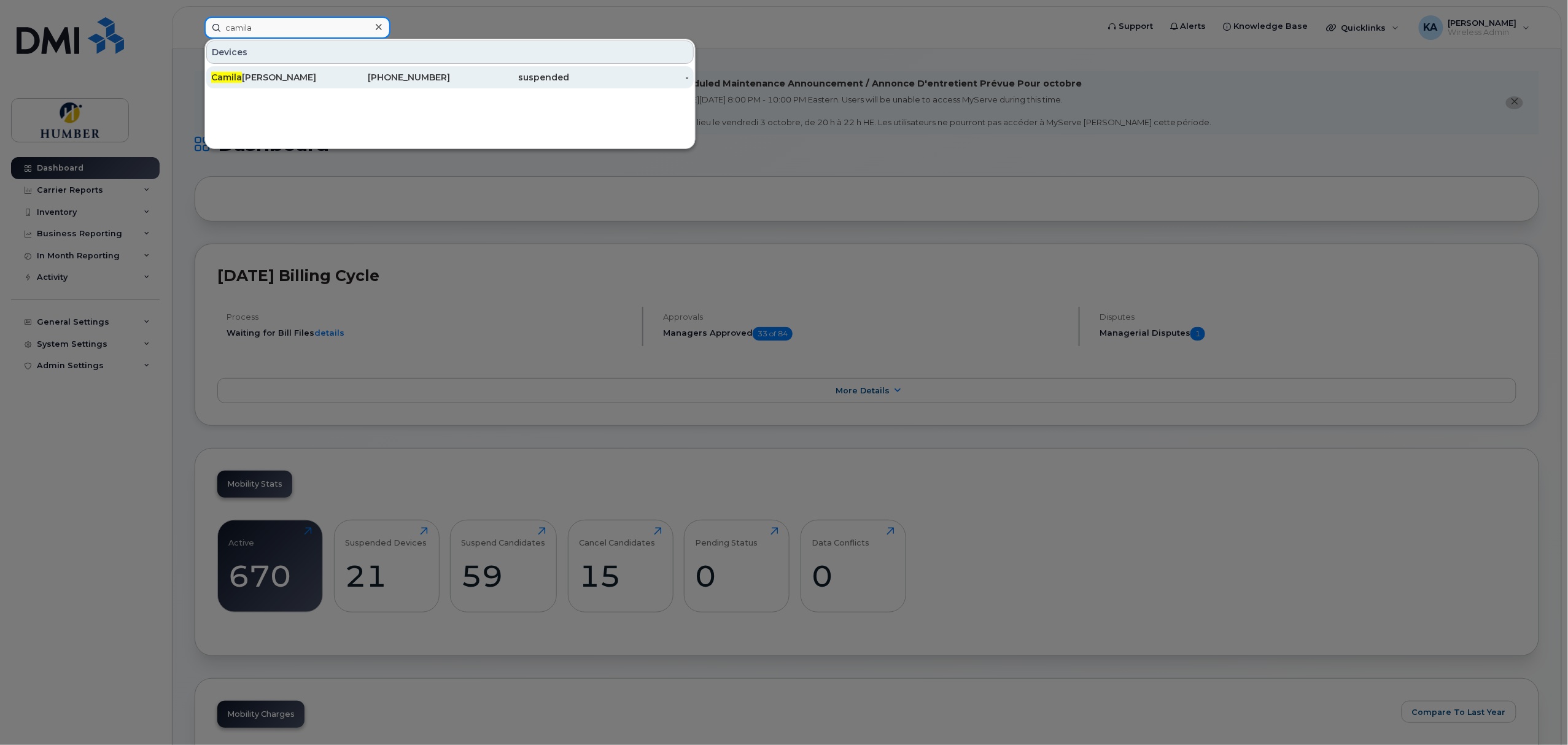
type input "camila"
click at [415, 81] on div "647-324-9657" at bounding box center [391, 77] width 120 height 12
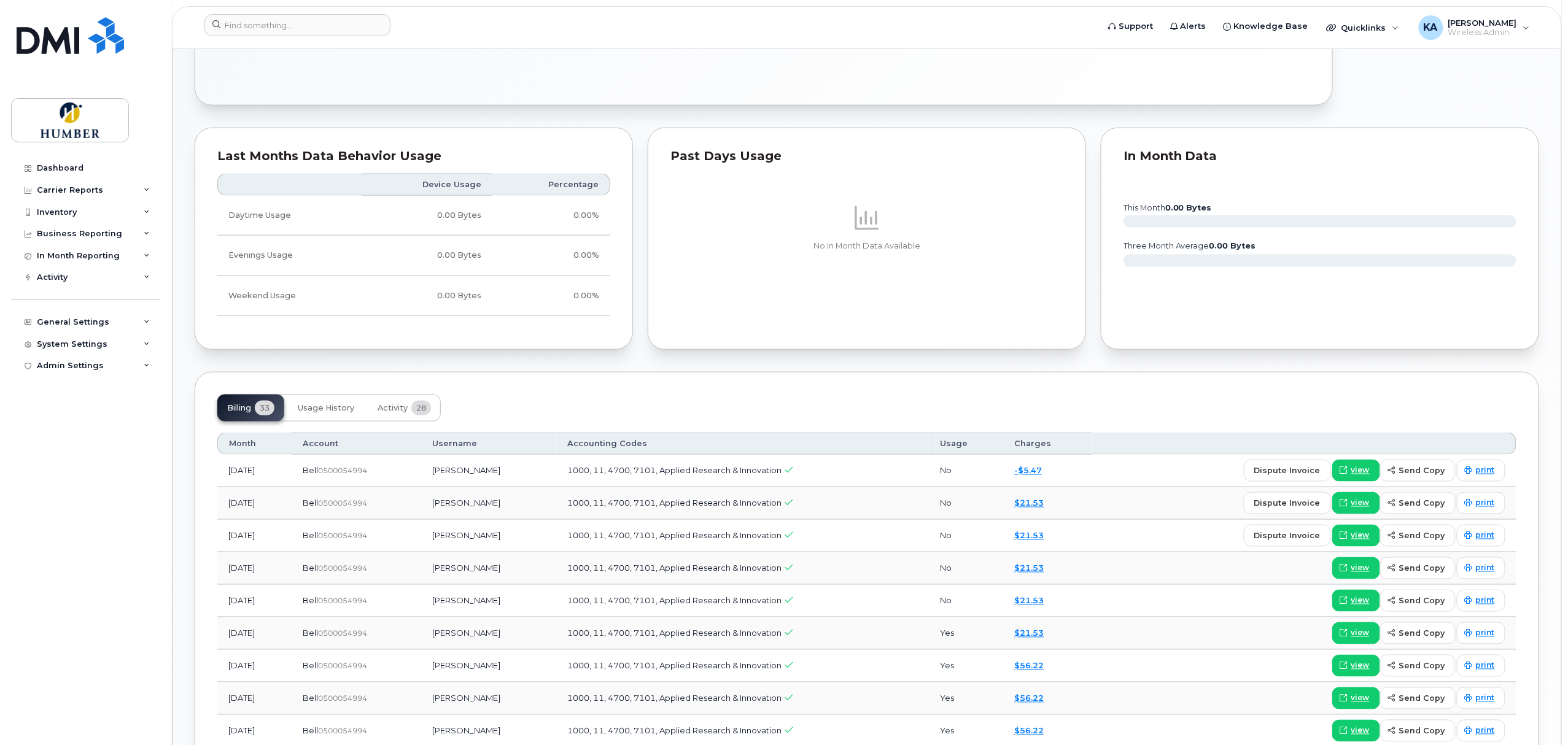
scroll to position [763, 0]
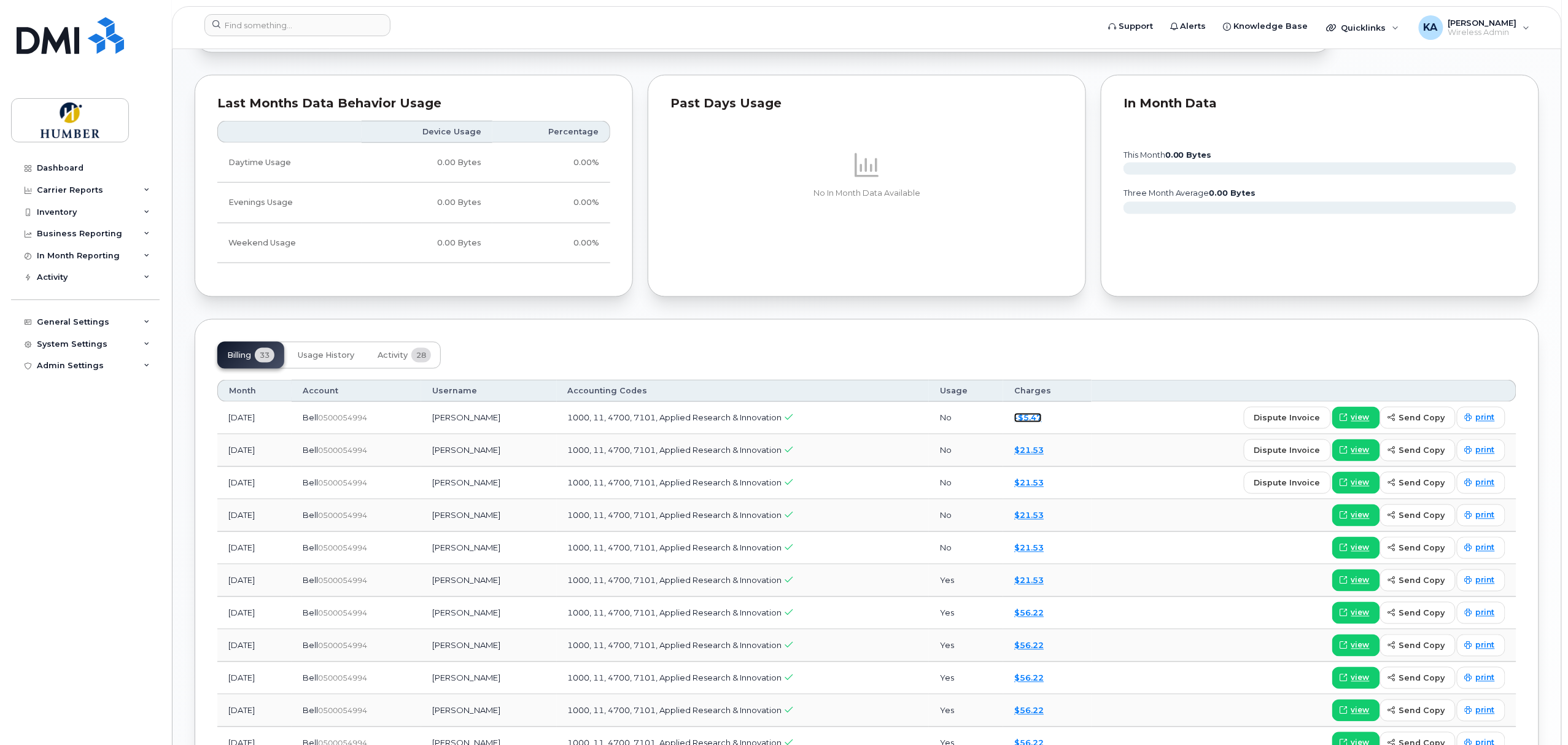
click at [1037, 422] on link "-$5.47" at bounding box center [1028, 418] width 27 height 10
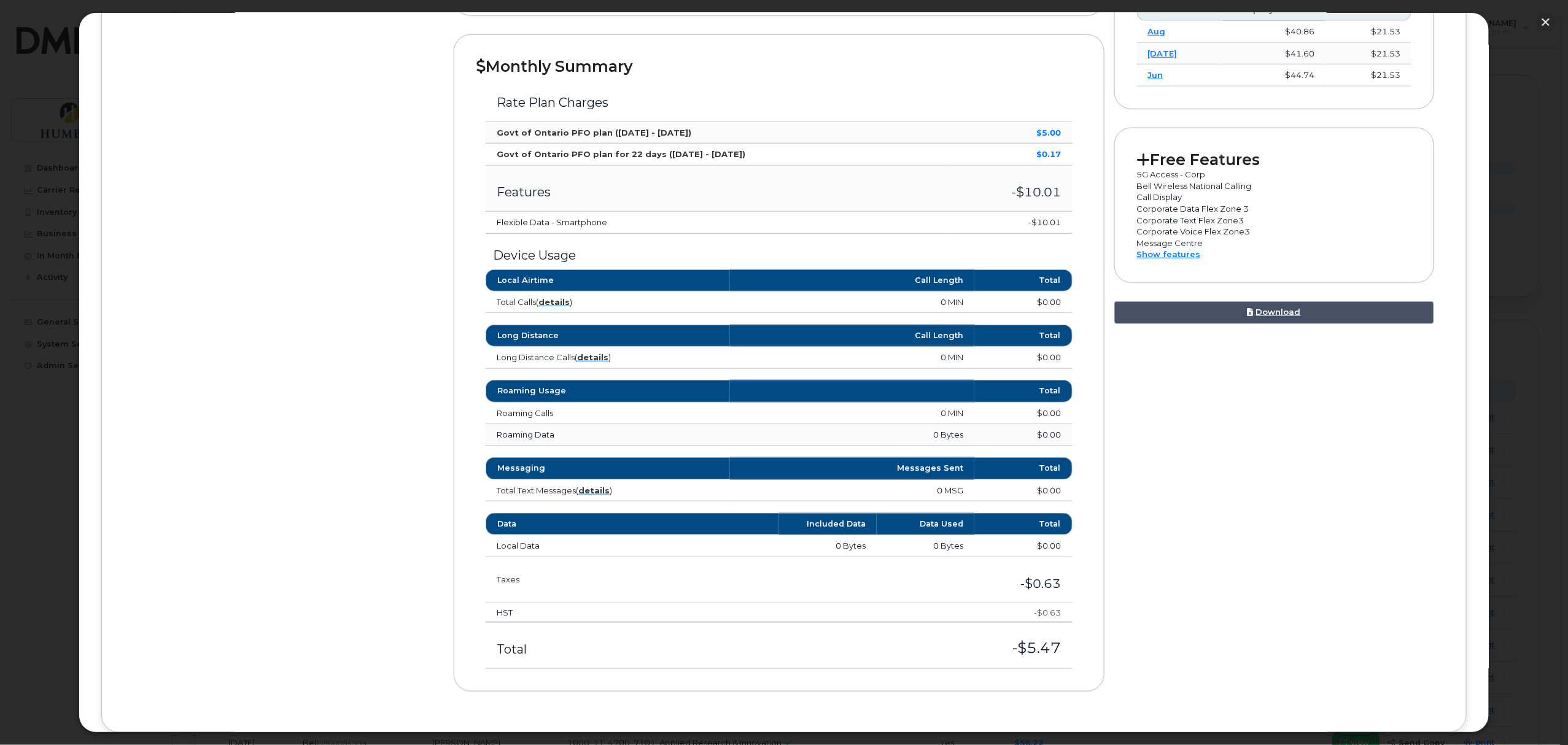
scroll to position [0, 0]
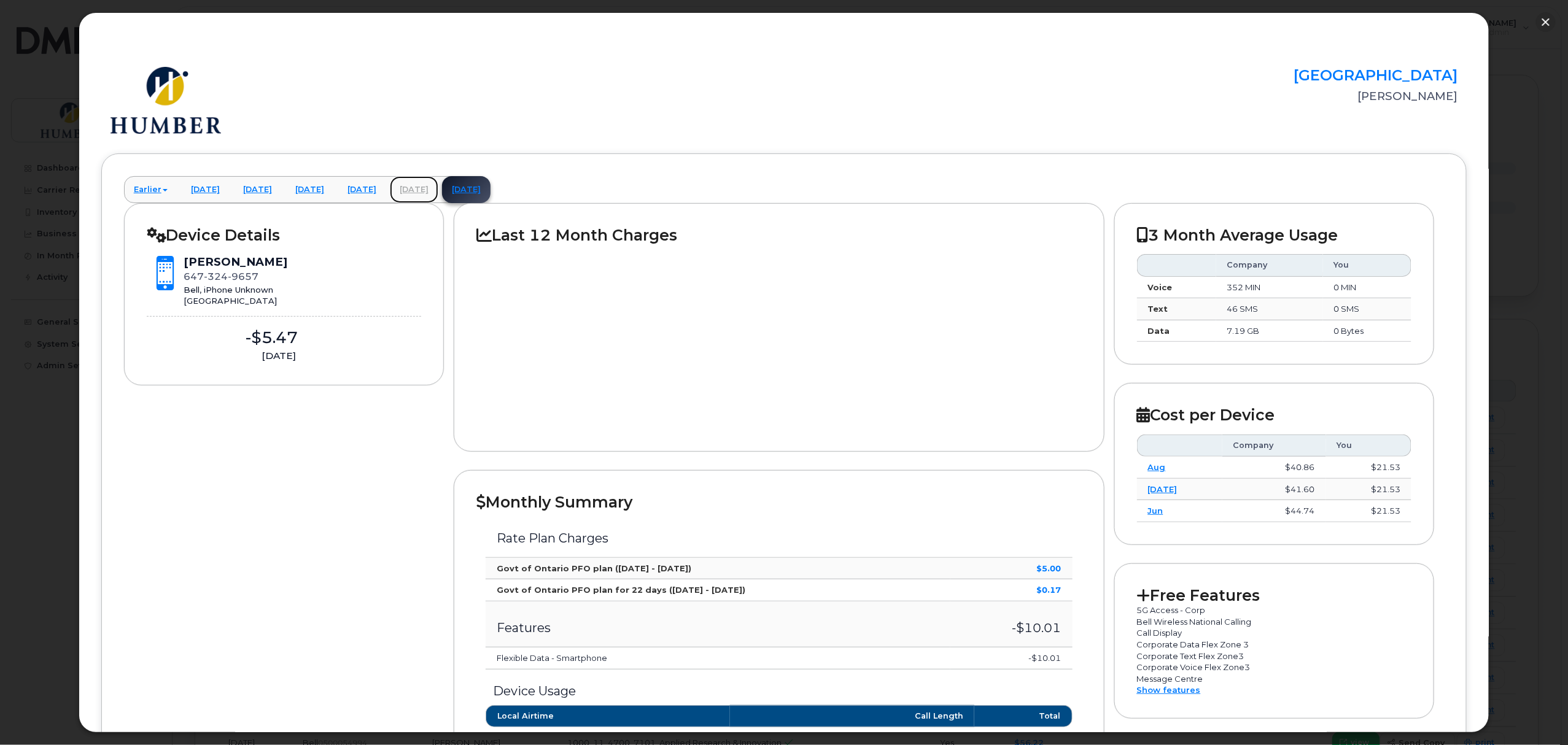
click at [438, 179] on link "August 2025" at bounding box center [414, 189] width 48 height 27
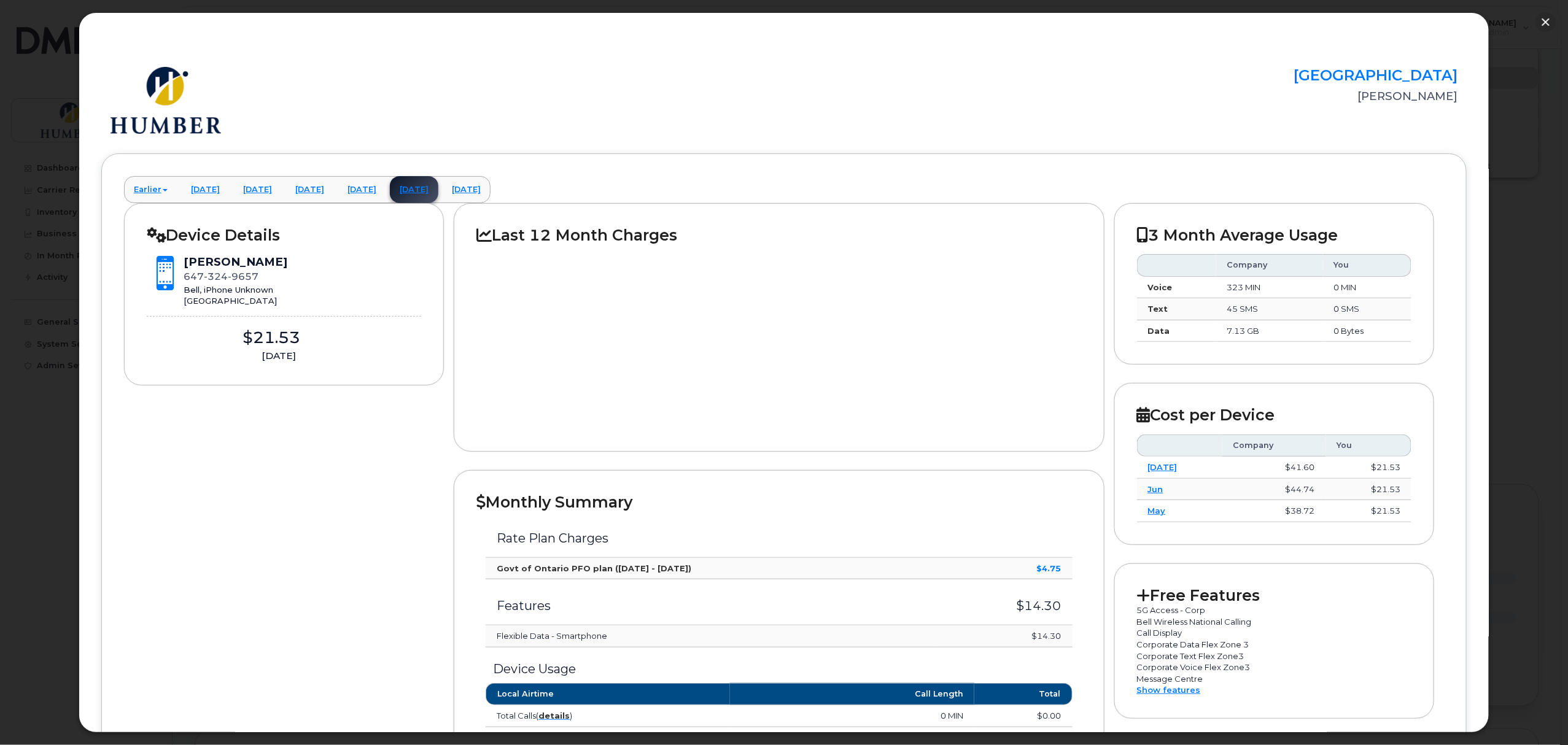
scroll to position [327, 0]
click at [1545, 20] on button "button" at bounding box center [1546, 22] width 20 height 20
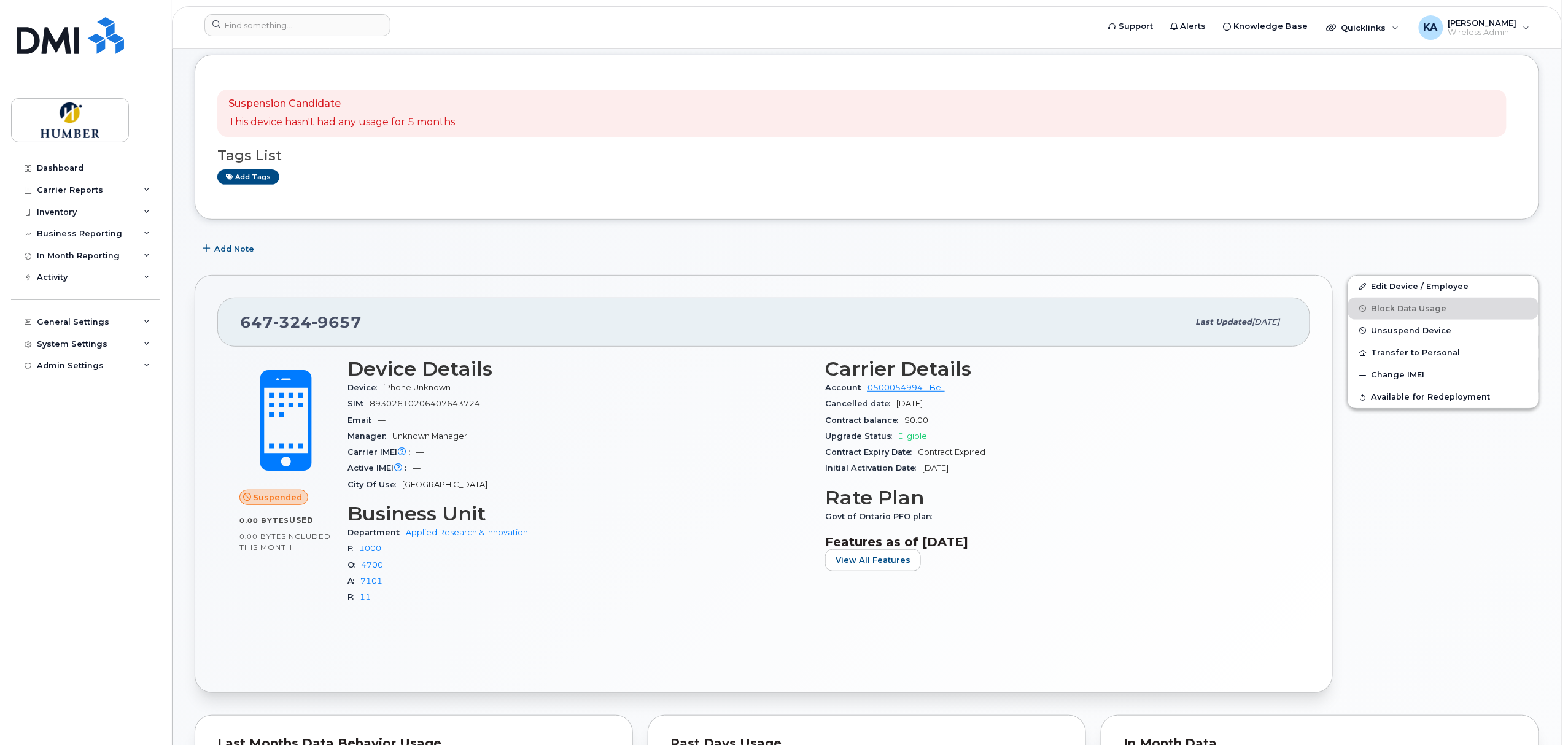
scroll to position [0, 0]
